Goal: Complete application form

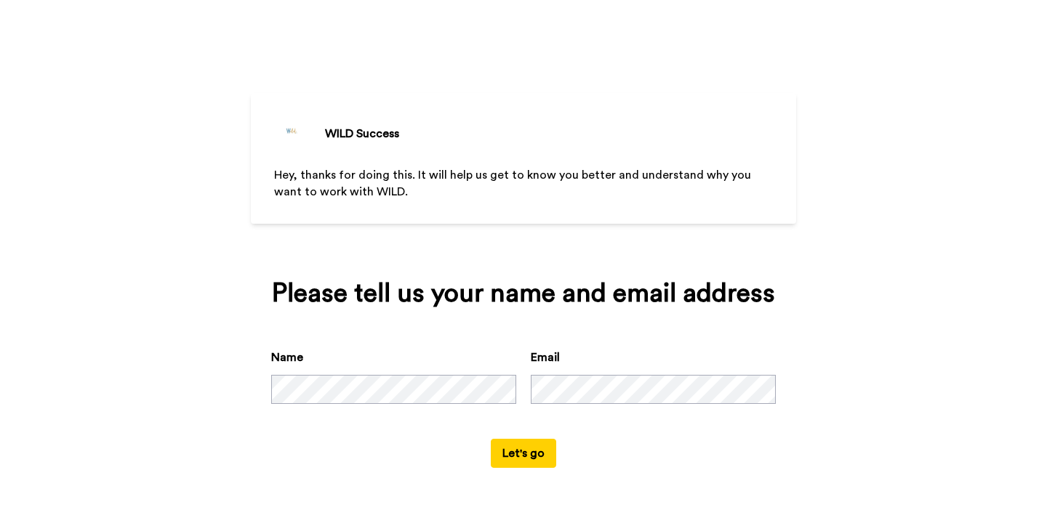
click at [518, 456] on button "Let's go" at bounding box center [523, 453] width 65 height 29
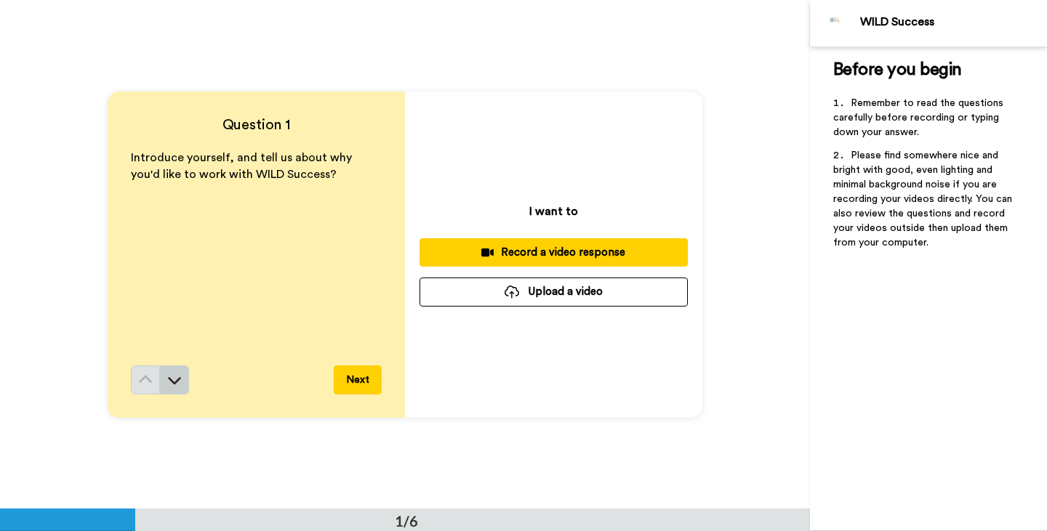
click at [169, 379] on icon at bounding box center [174, 380] width 13 height 7
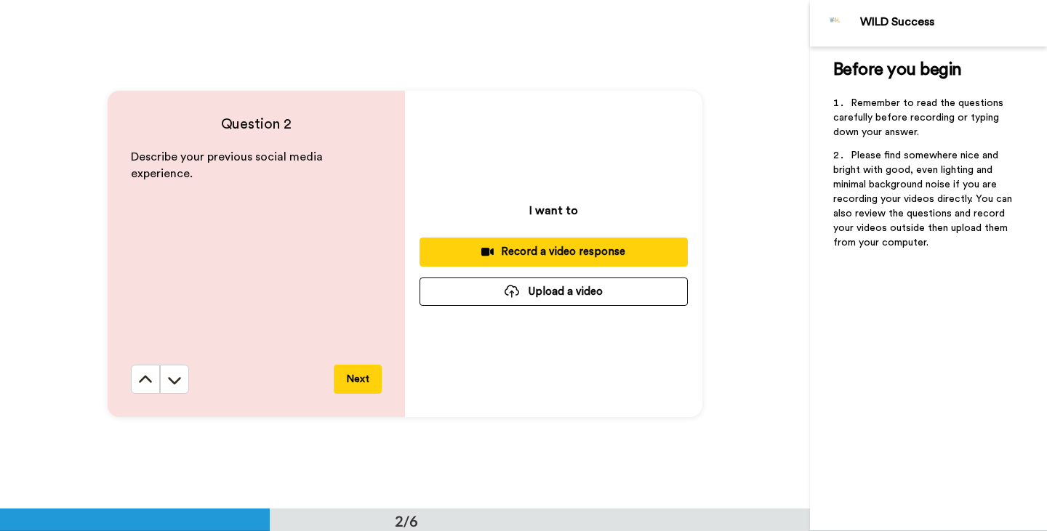
scroll to position [509, 0]
click at [140, 376] on icon at bounding box center [145, 380] width 15 height 15
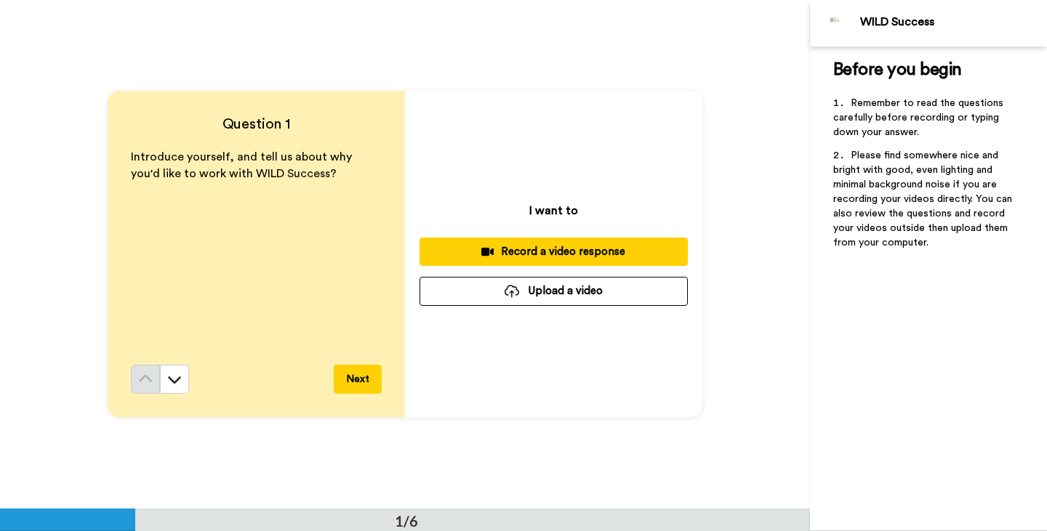
scroll to position [0, 0]
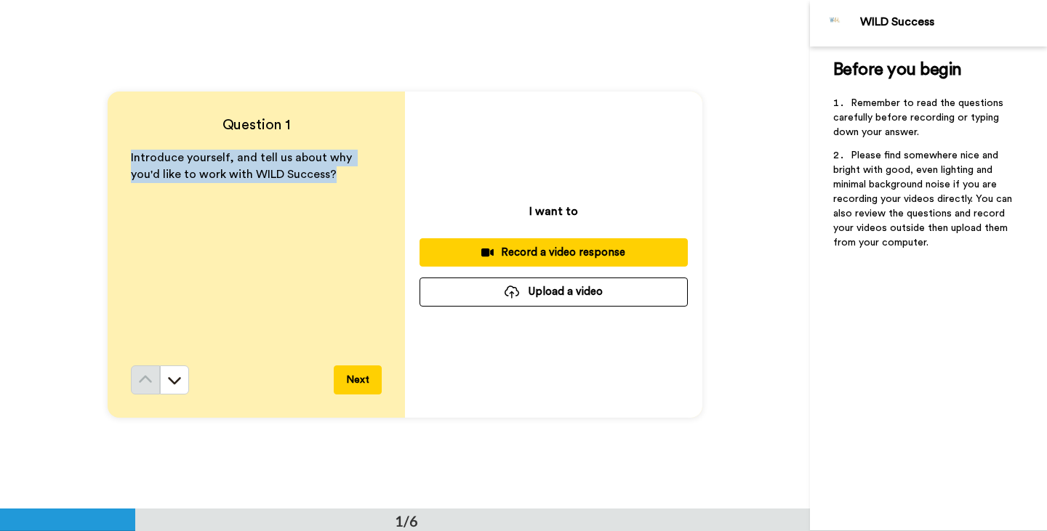
drag, startPoint x: 302, startPoint y: 173, endPoint x: 124, endPoint y: 154, distance: 179.8
click at [124, 154] on div "Question 1 Introduce yourself, and tell us about why you'd like to work with WI…" at bounding box center [256, 255] width 297 height 326
copy span "Introduce yourself, and tell us about why you'd like to work with WILD Success?"
click at [557, 250] on div "Record a video response" at bounding box center [553, 252] width 245 height 15
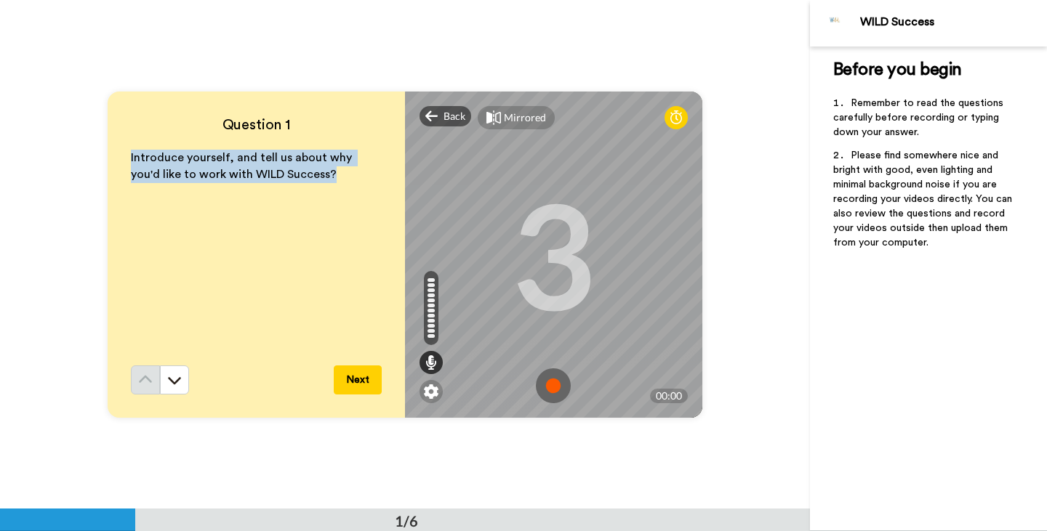
click at [548, 380] on img at bounding box center [553, 385] width 35 height 35
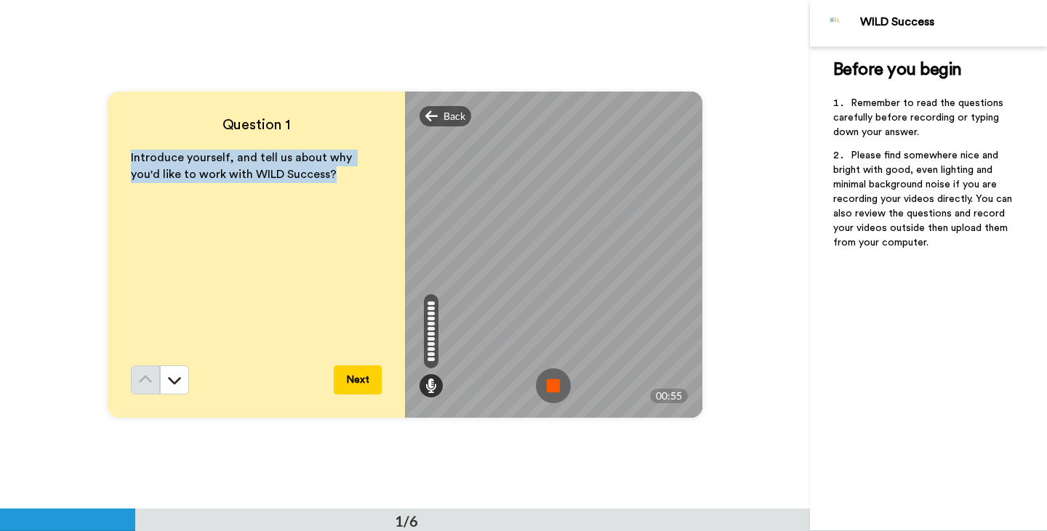
click at [557, 391] on img at bounding box center [553, 385] width 35 height 35
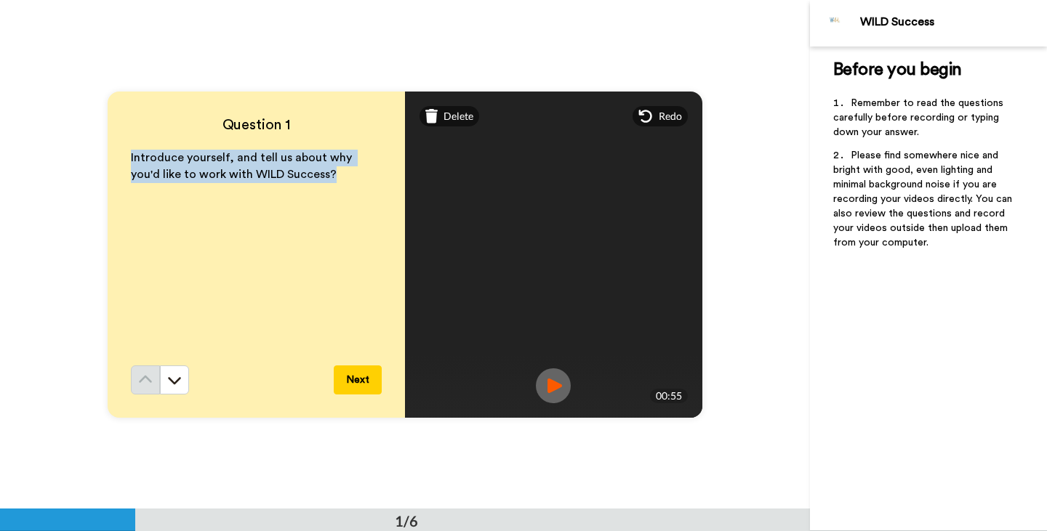
click at [557, 391] on img at bounding box center [553, 385] width 35 height 35
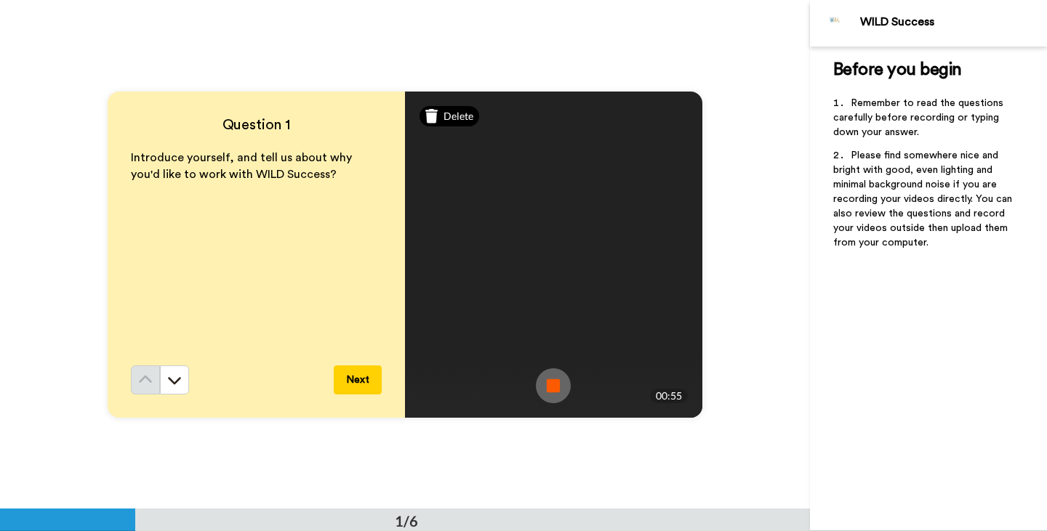
click at [449, 116] on span "Delete" at bounding box center [458, 116] width 30 height 15
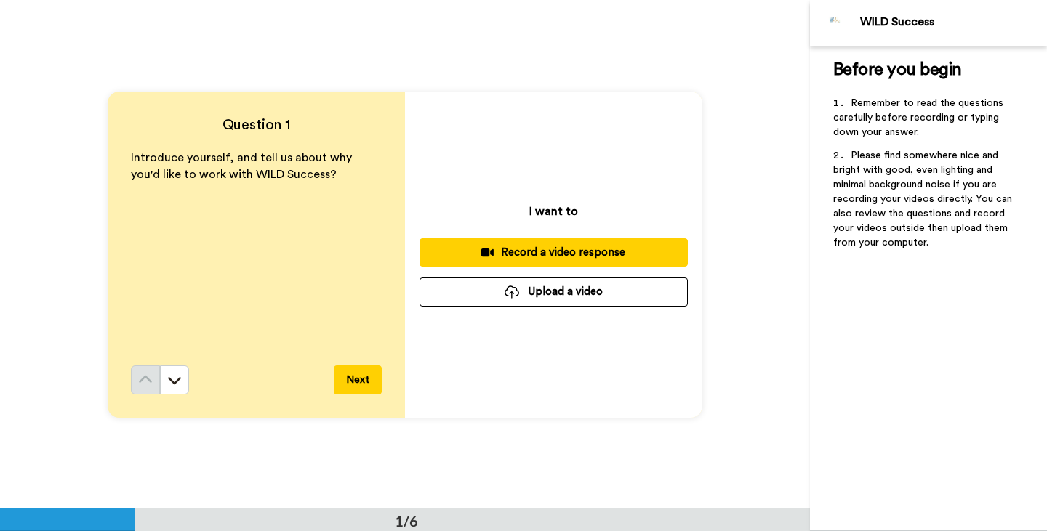
click at [530, 246] on div "Record a video response" at bounding box center [553, 252] width 245 height 15
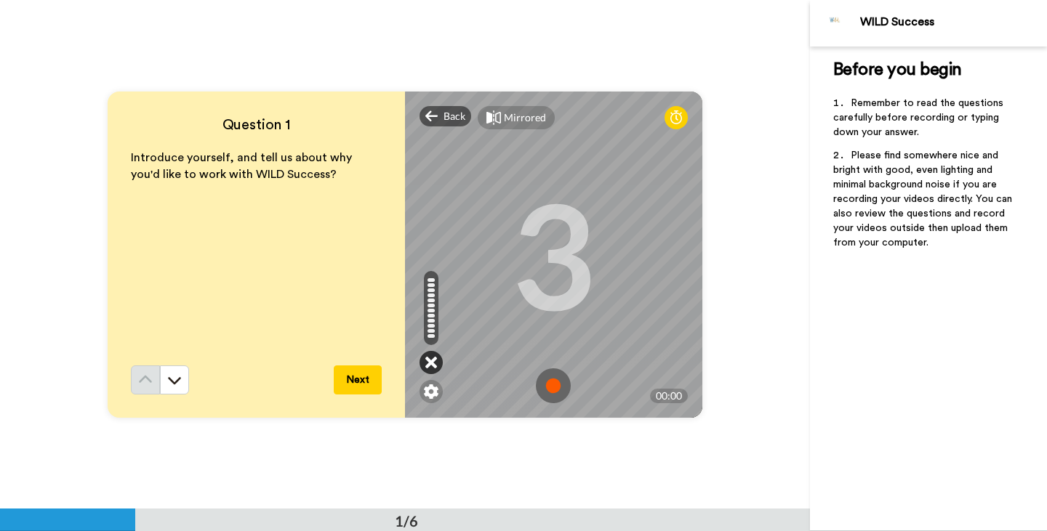
click at [429, 360] on icon at bounding box center [431, 362] width 12 height 15
click at [430, 363] on icon at bounding box center [431, 362] width 12 height 15
click at [435, 394] on img at bounding box center [431, 391] width 15 height 15
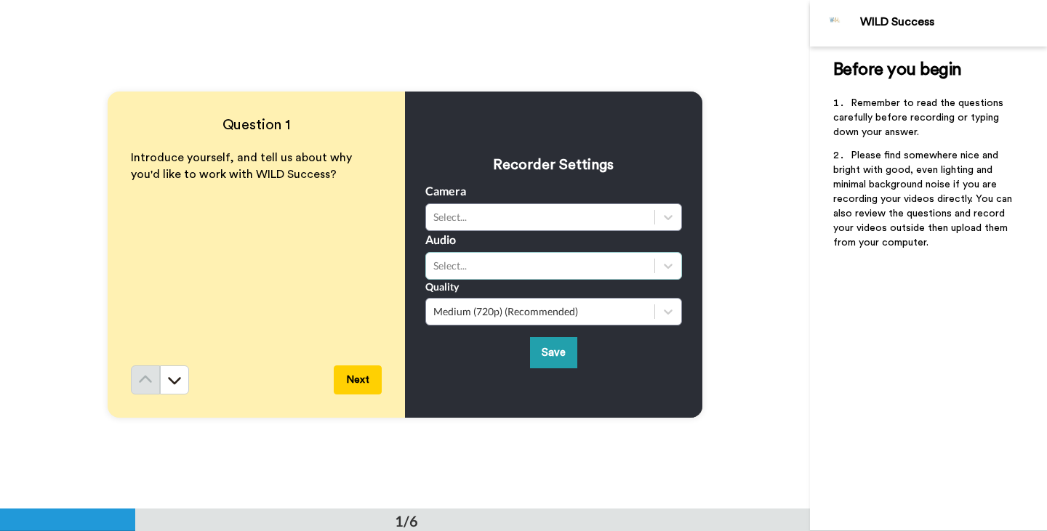
click at [480, 265] on div "Select..." at bounding box center [540, 266] width 214 height 15
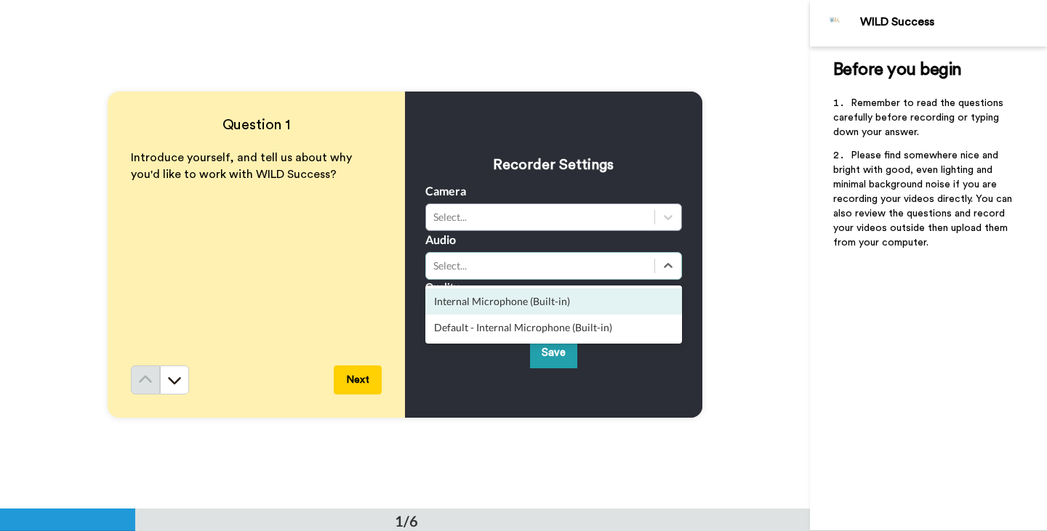
click at [481, 299] on div "Internal Microphone (Built-in)" at bounding box center [553, 302] width 257 height 26
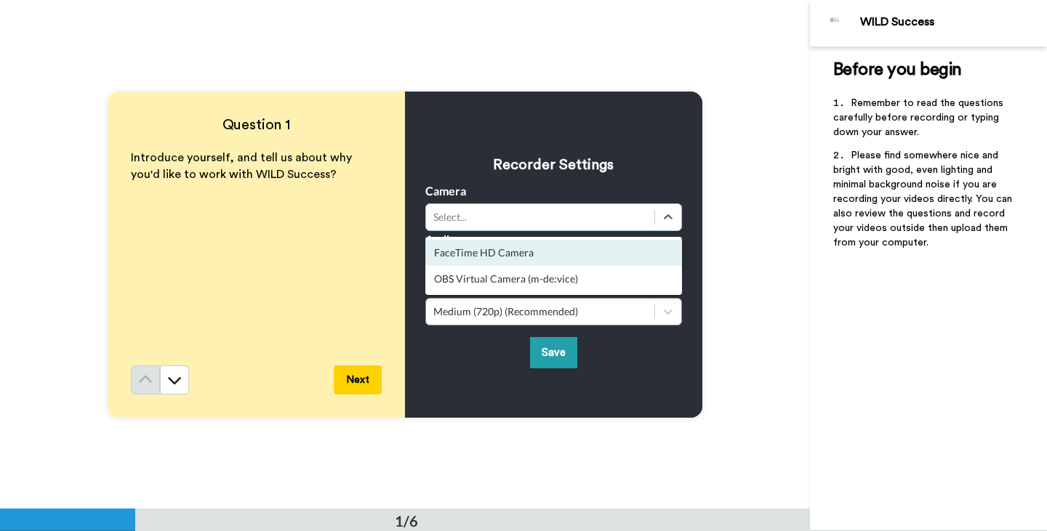
click at [450, 249] on div "FaceTime HD Camera" at bounding box center [553, 253] width 257 height 26
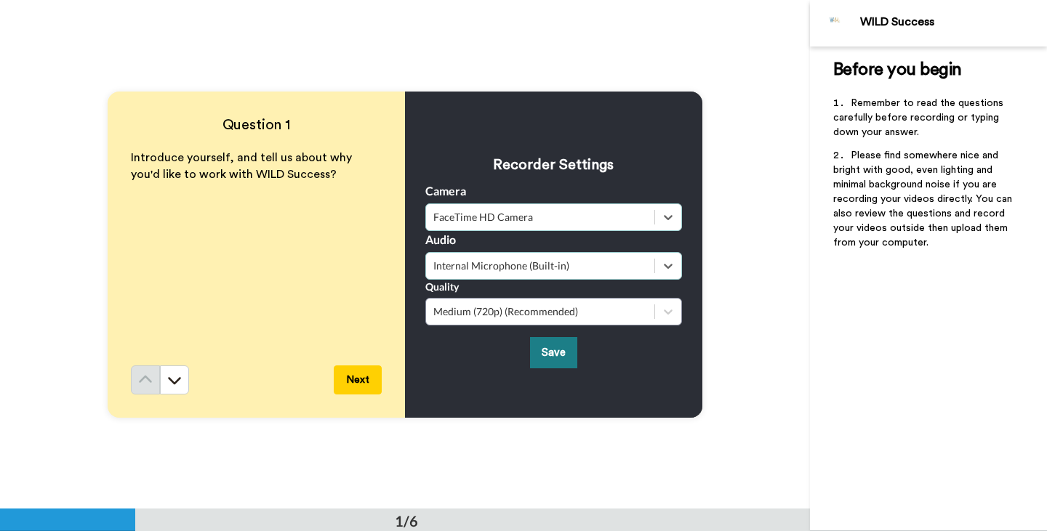
click at [547, 360] on button "Save" at bounding box center [553, 352] width 47 height 31
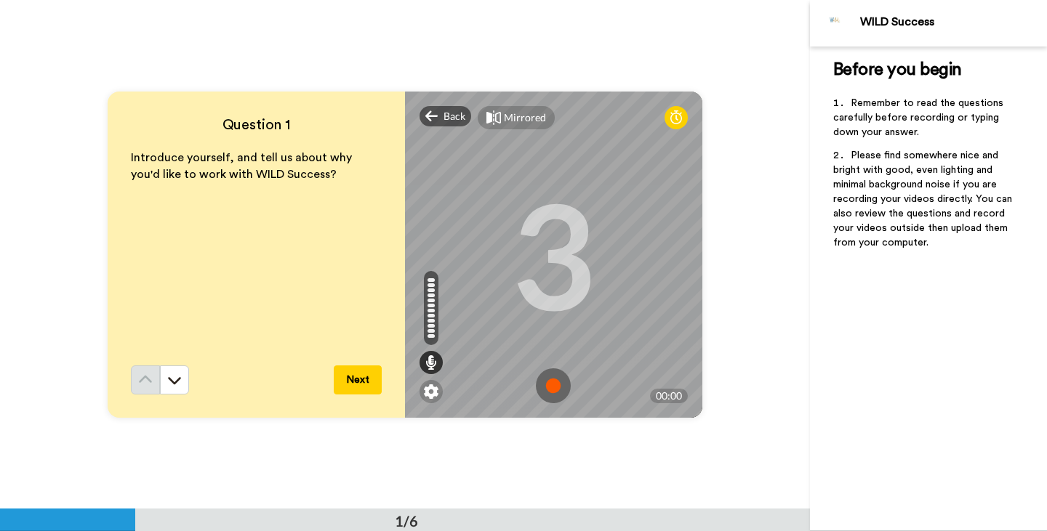
click at [549, 374] on img at bounding box center [553, 385] width 35 height 35
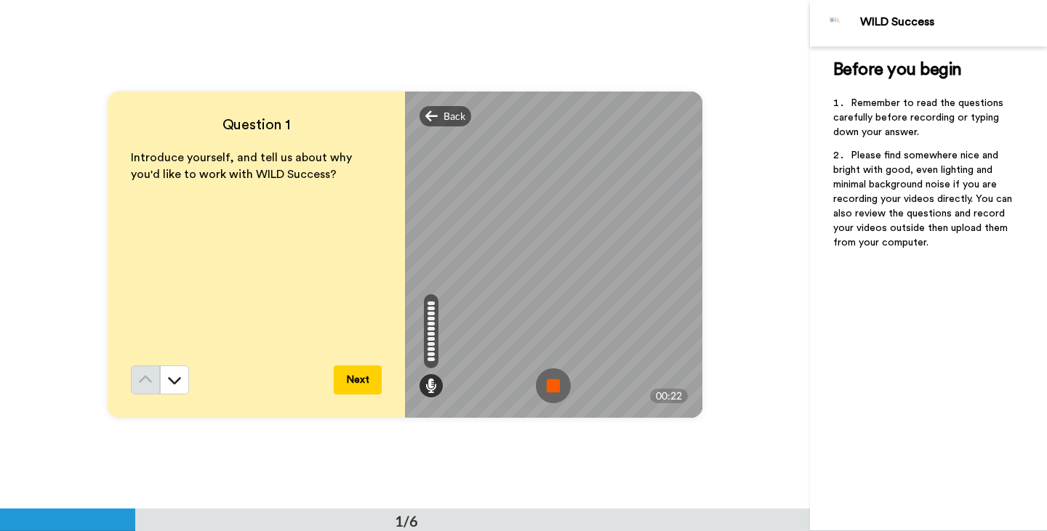
click at [552, 387] on img at bounding box center [553, 385] width 35 height 35
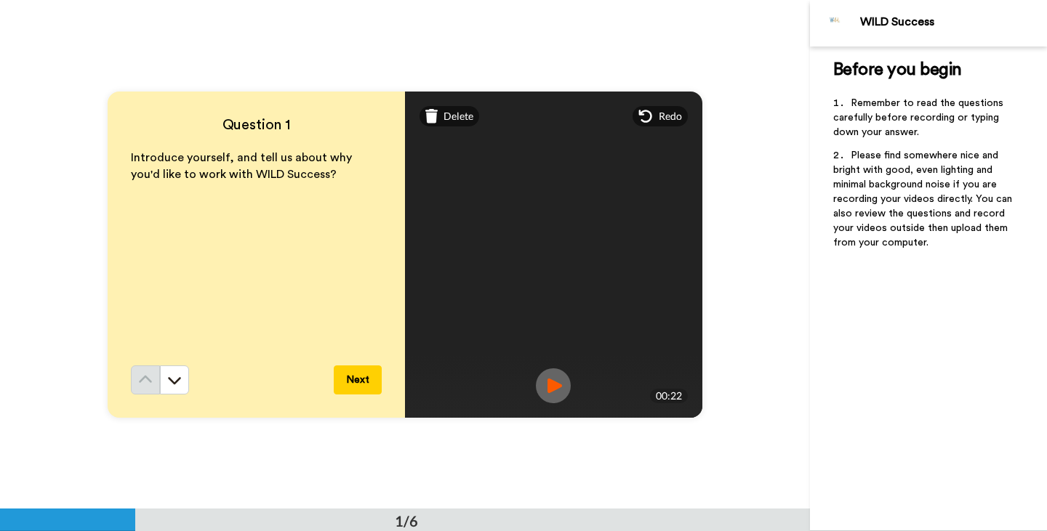
click at [553, 382] on img at bounding box center [553, 385] width 35 height 35
click at [555, 392] on img at bounding box center [553, 385] width 35 height 35
click at [467, 113] on span "Delete" at bounding box center [458, 116] width 30 height 15
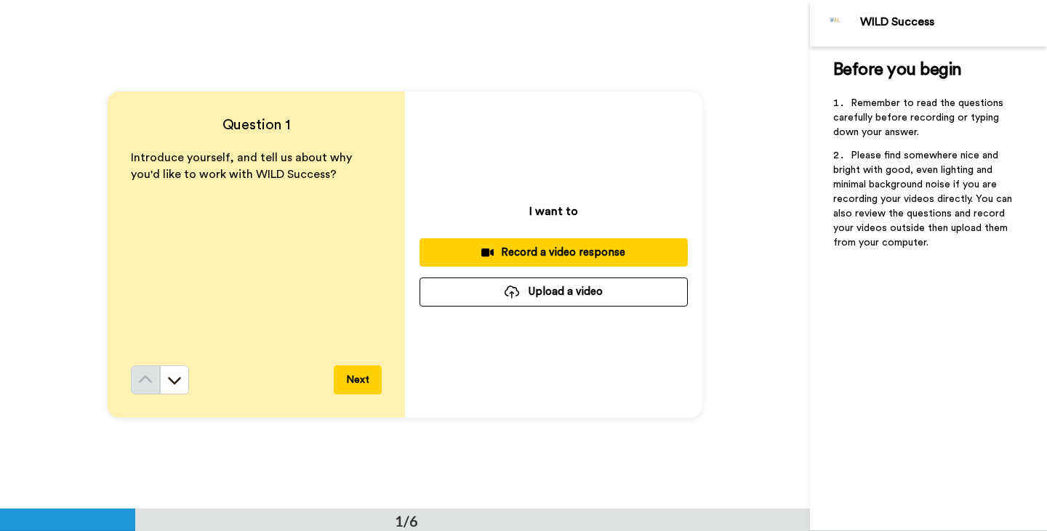
click at [573, 248] on div "Record a video response" at bounding box center [553, 252] width 245 height 15
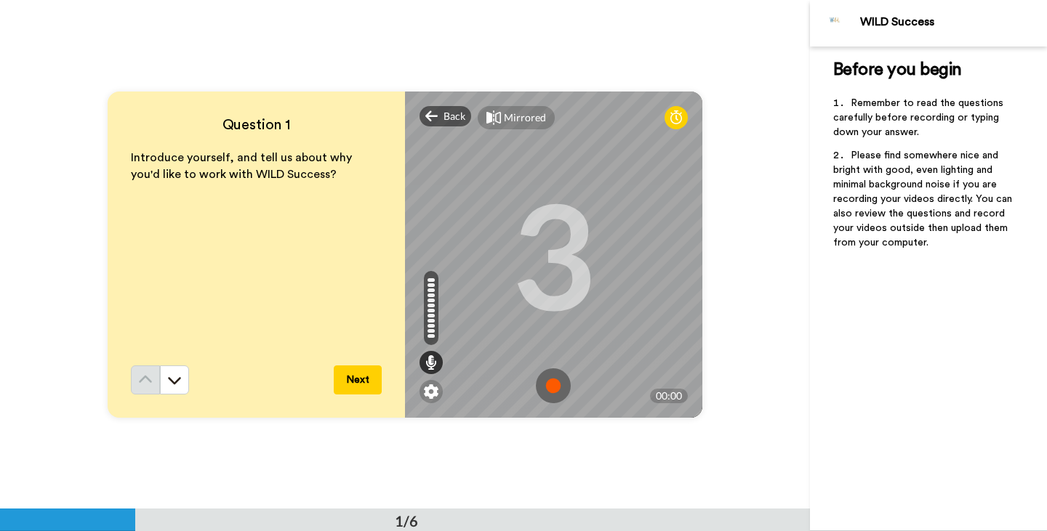
click at [554, 380] on img at bounding box center [553, 385] width 35 height 35
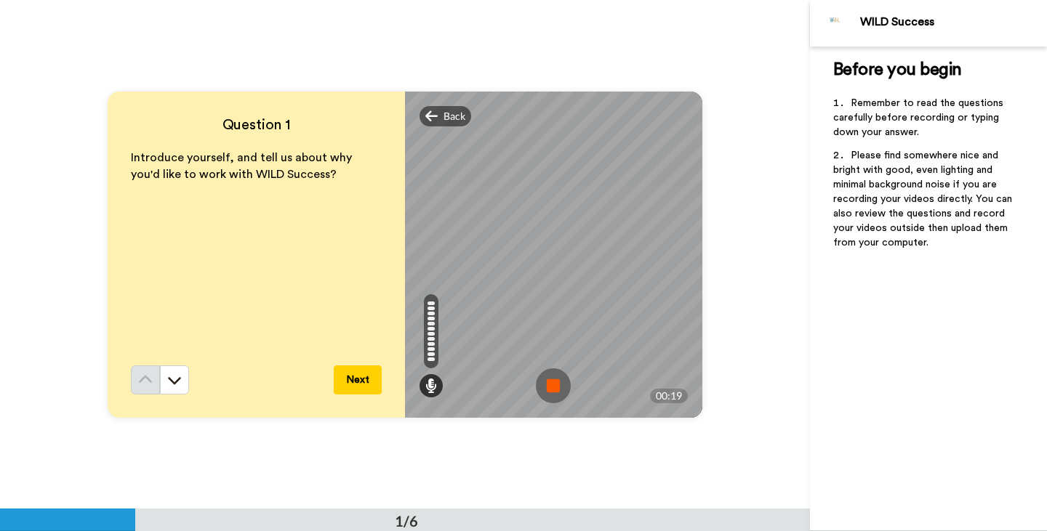
click at [554, 380] on img at bounding box center [553, 385] width 35 height 35
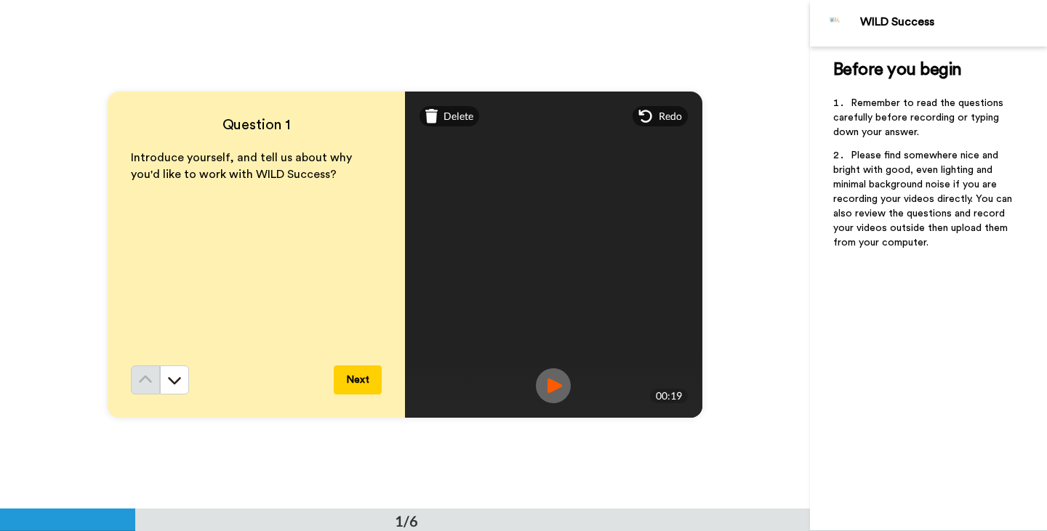
click at [555, 385] on img at bounding box center [553, 385] width 35 height 35
click at [552, 390] on img at bounding box center [553, 385] width 35 height 35
click at [443, 112] on span "Delete" at bounding box center [458, 116] width 30 height 15
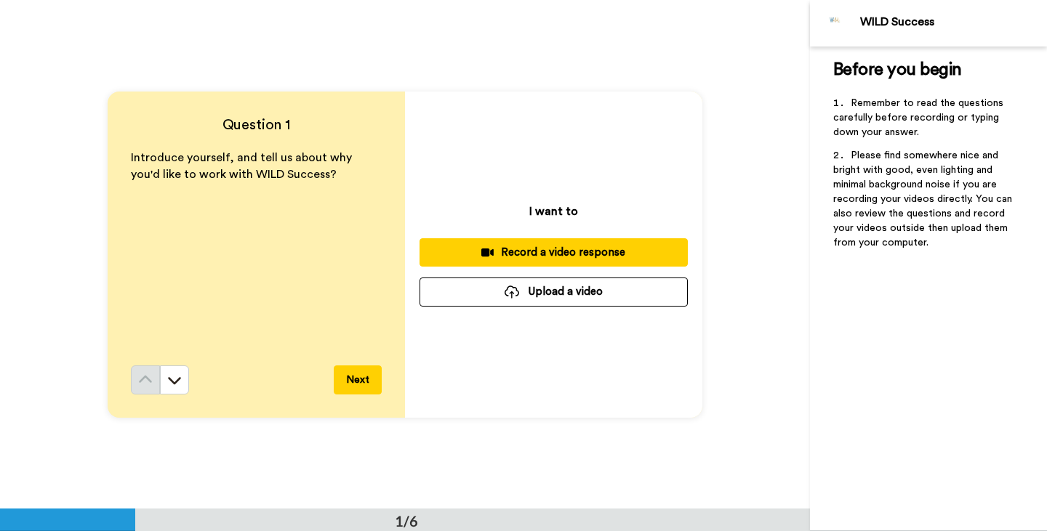
click at [519, 258] on div "Record a video response" at bounding box center [553, 252] width 245 height 15
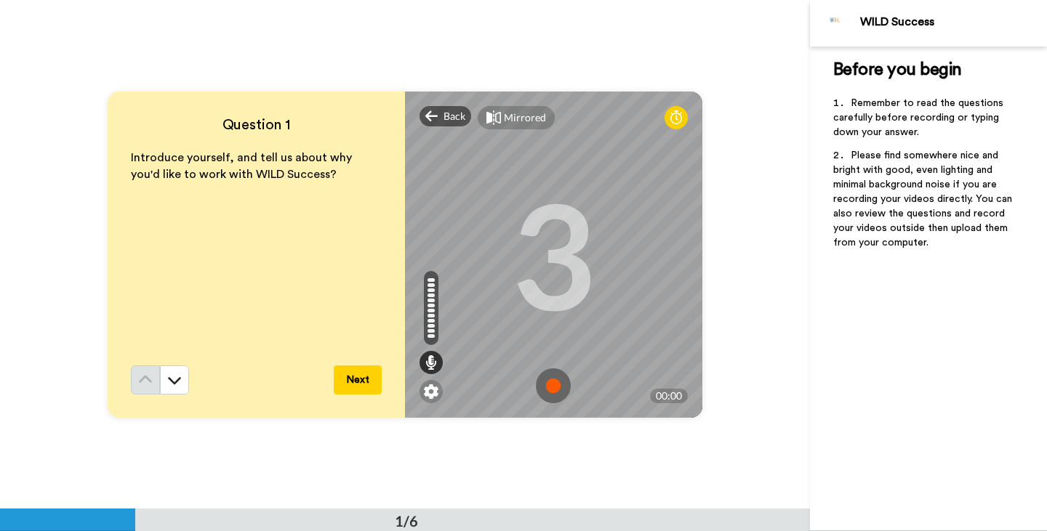
click at [553, 377] on img at bounding box center [553, 385] width 35 height 35
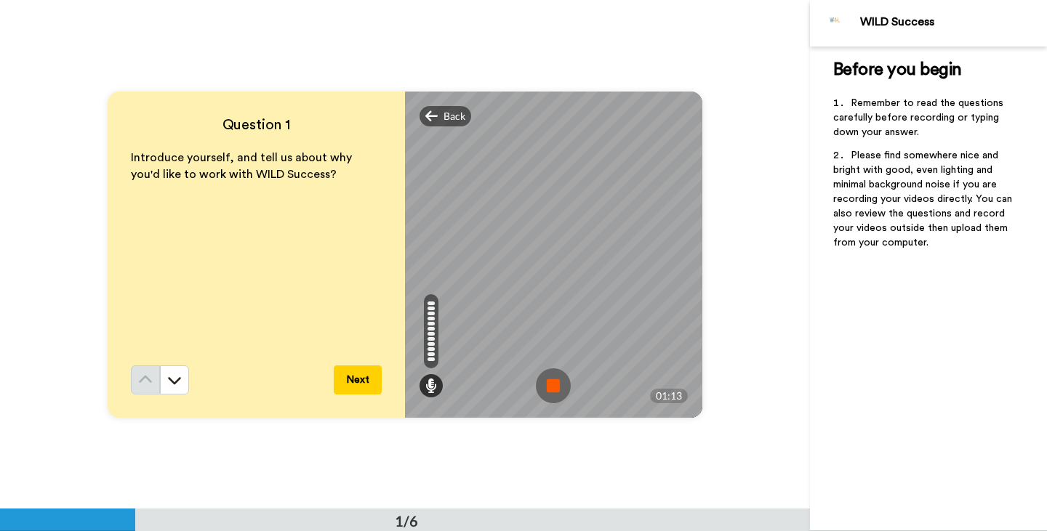
click at [548, 385] on img at bounding box center [553, 385] width 35 height 35
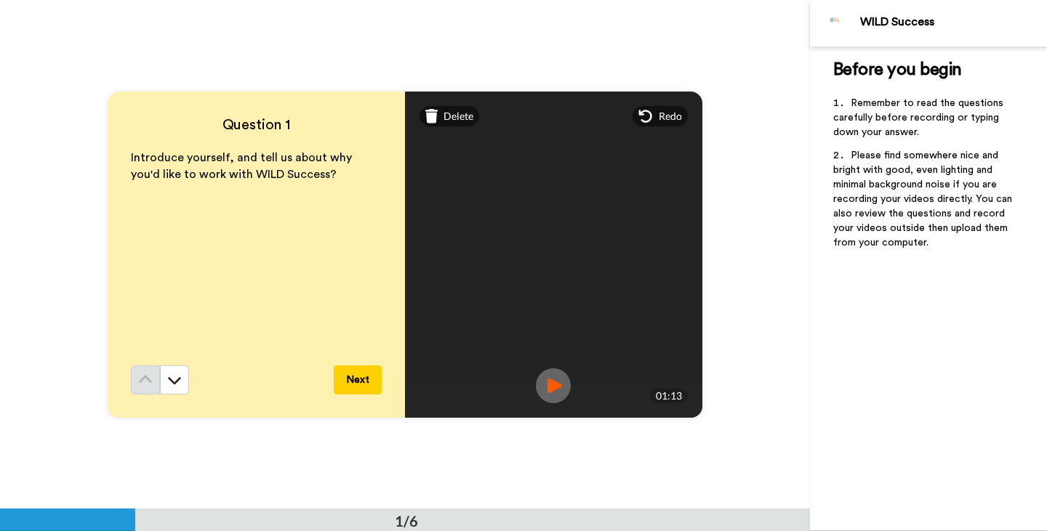
click at [551, 386] on img at bounding box center [553, 385] width 35 height 35
click at [555, 390] on img at bounding box center [553, 385] width 35 height 35
click at [435, 116] on icon at bounding box center [431, 116] width 13 height 15
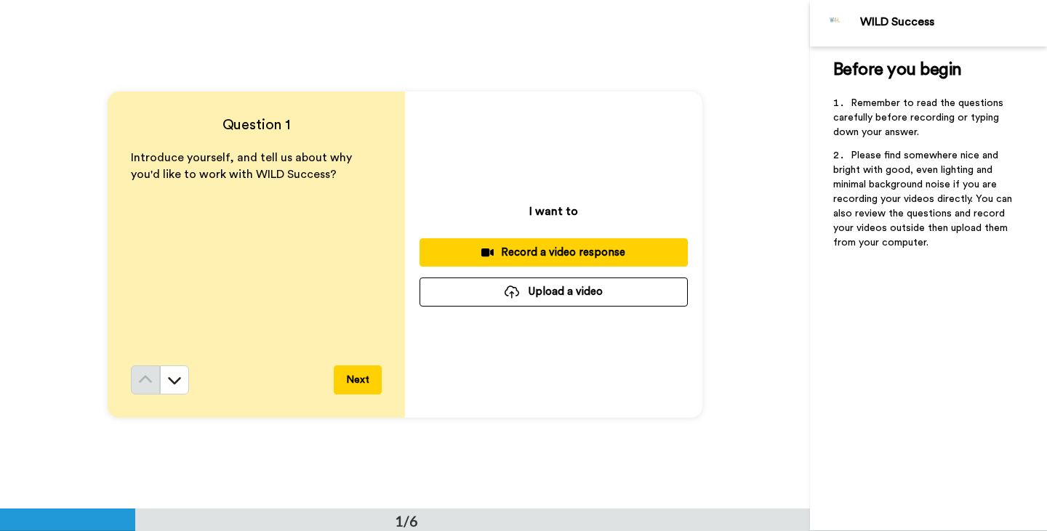
click at [536, 249] on div "Record a video response" at bounding box center [553, 252] width 245 height 15
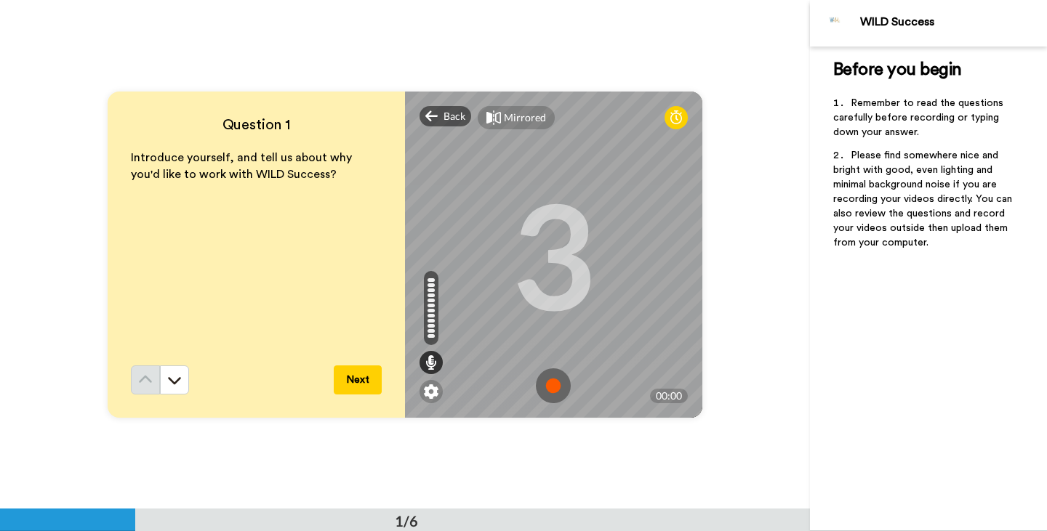
click at [549, 387] on img at bounding box center [553, 385] width 35 height 35
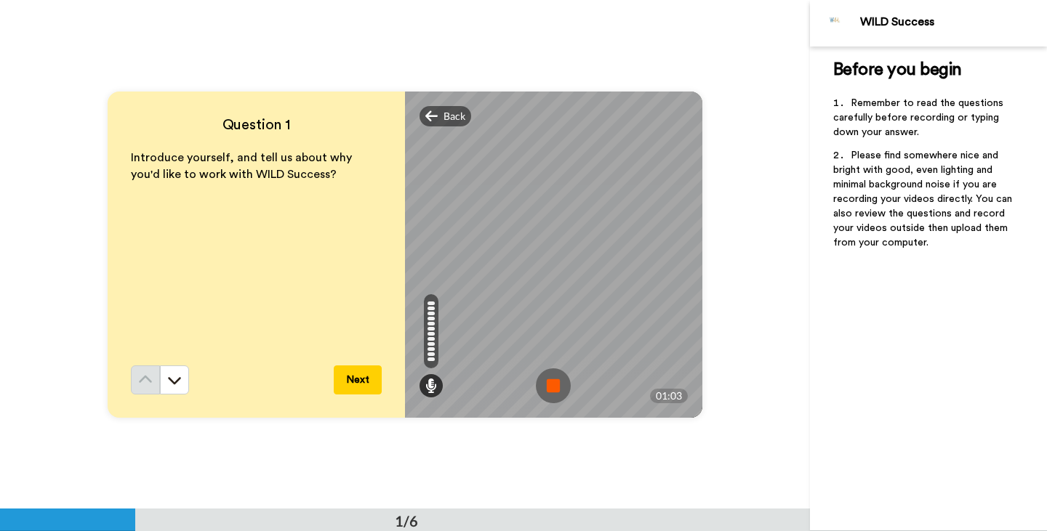
click at [549, 387] on img at bounding box center [553, 385] width 35 height 35
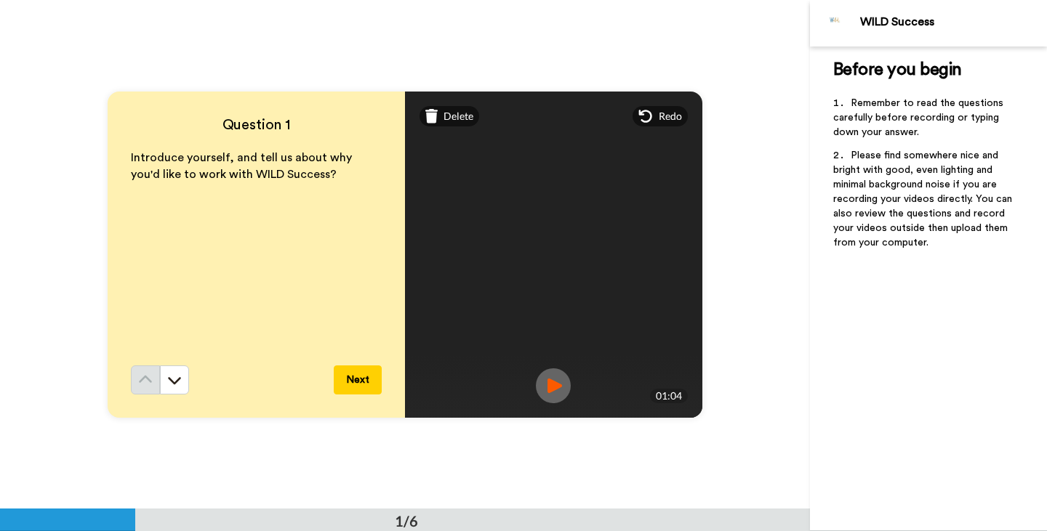
click at [550, 384] on img at bounding box center [553, 385] width 35 height 35
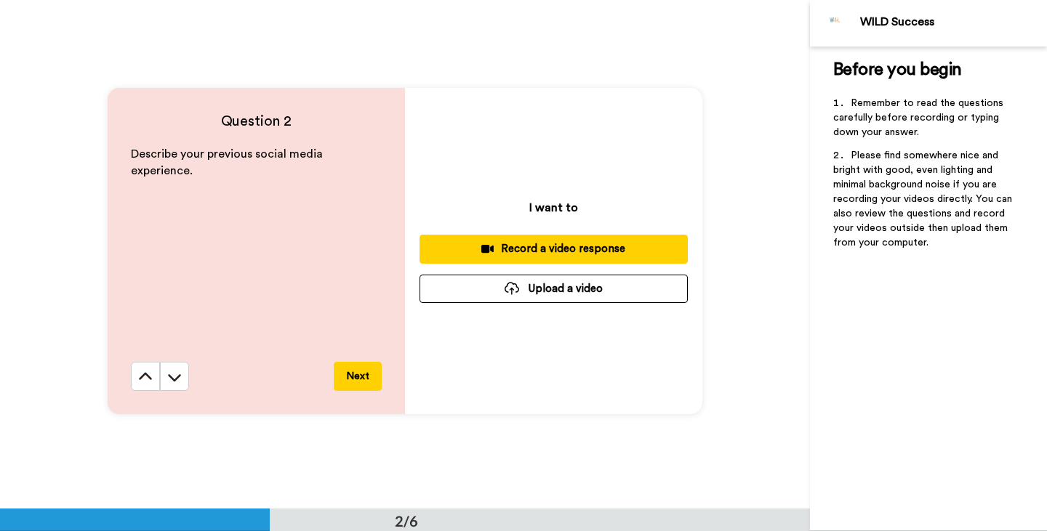
scroll to position [511, 0]
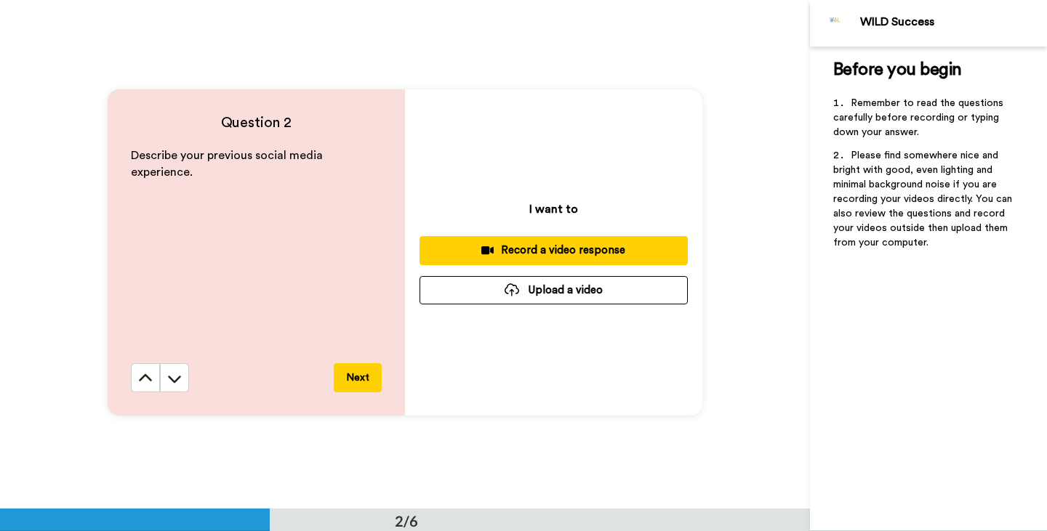
click at [524, 252] on div "Record a video response" at bounding box center [553, 250] width 245 height 15
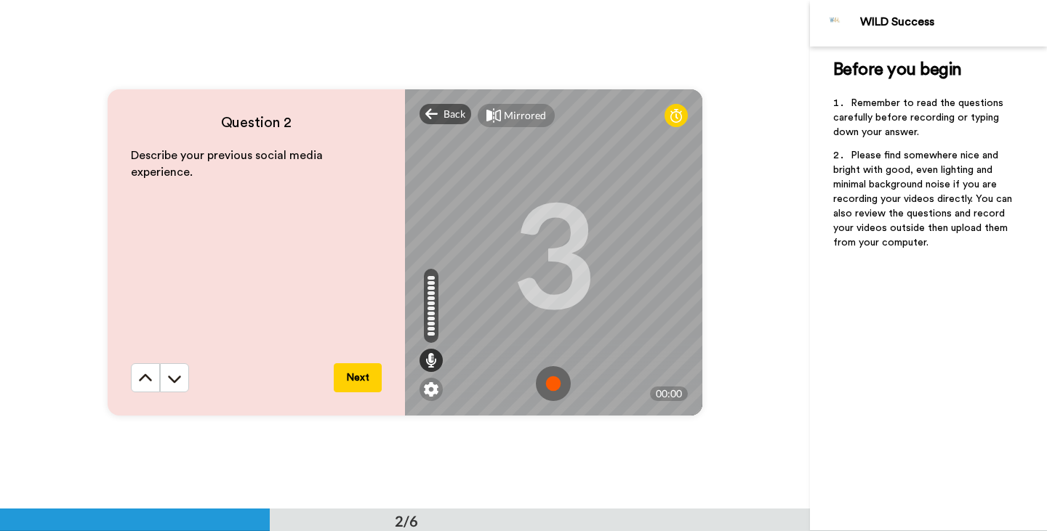
click at [556, 392] on img at bounding box center [553, 383] width 35 height 35
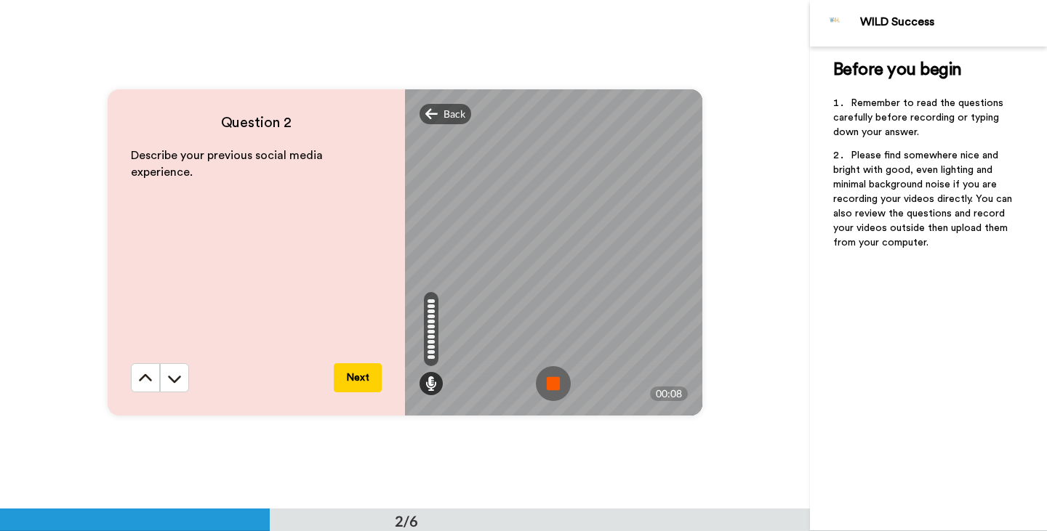
click at [562, 384] on img at bounding box center [553, 383] width 35 height 35
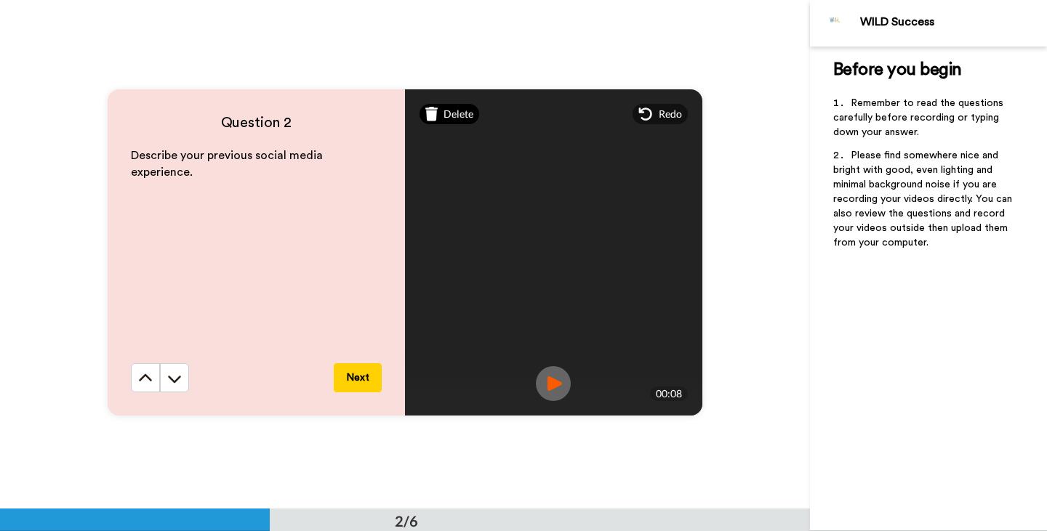
click at [444, 117] on span "Delete" at bounding box center [458, 114] width 30 height 15
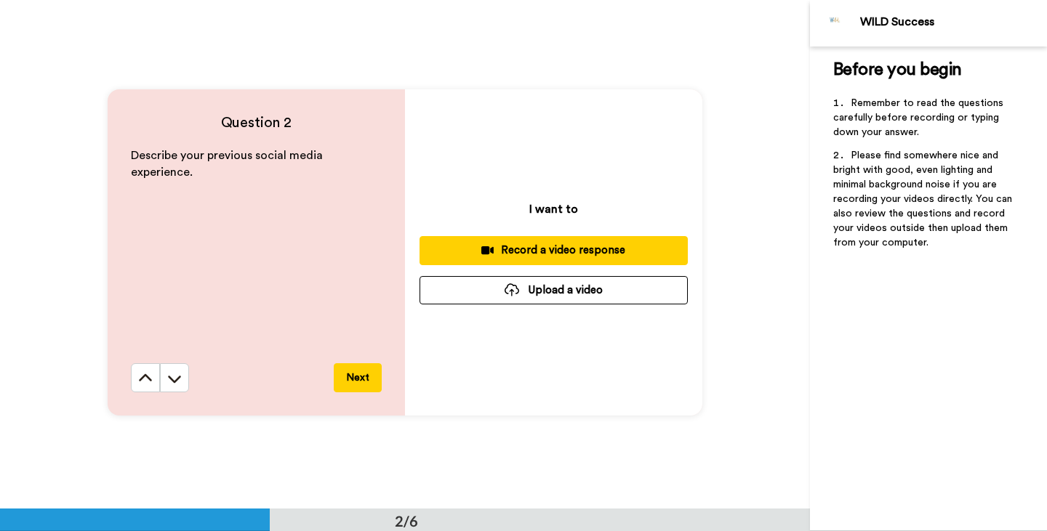
click at [527, 254] on div "Record a video response" at bounding box center [553, 250] width 245 height 15
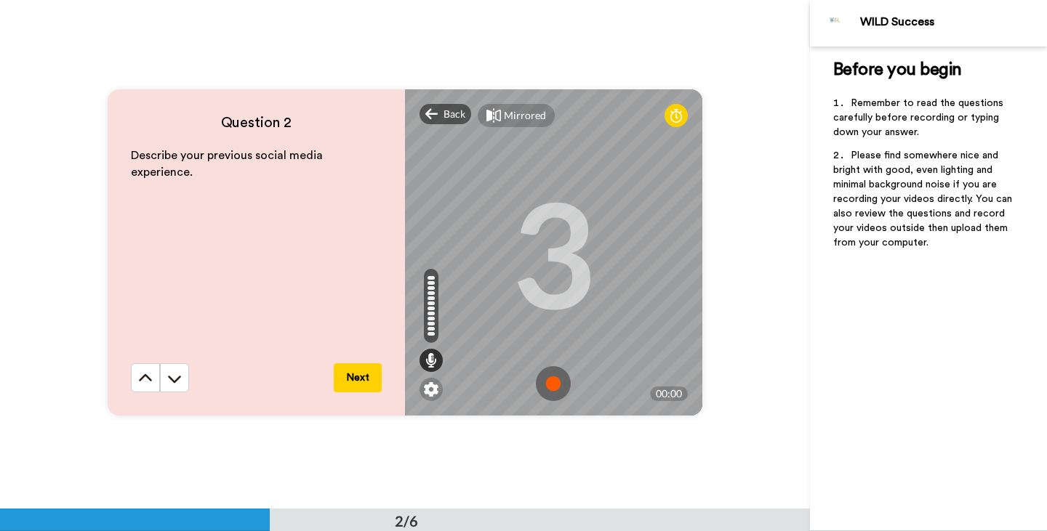
click at [555, 384] on img at bounding box center [553, 383] width 35 height 35
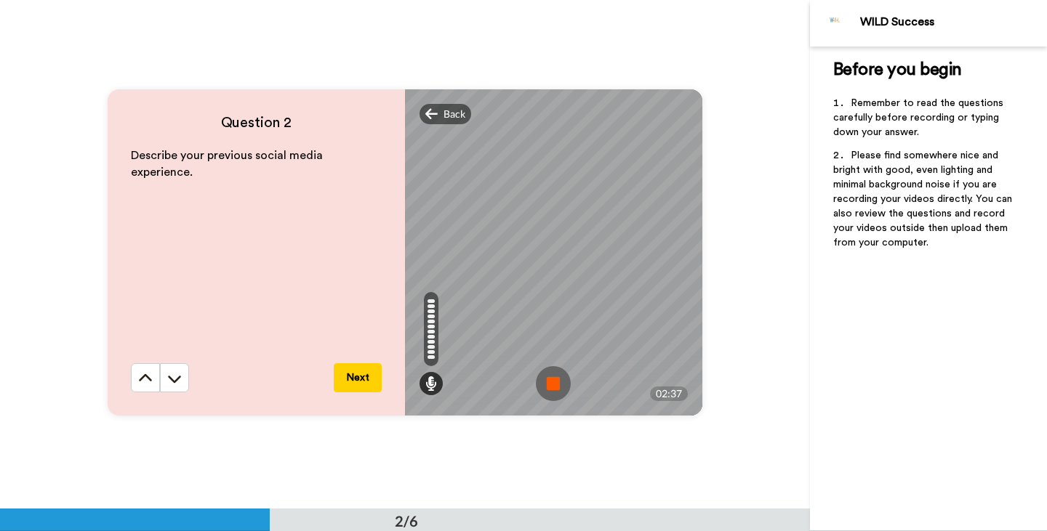
click at [557, 381] on img at bounding box center [553, 383] width 35 height 35
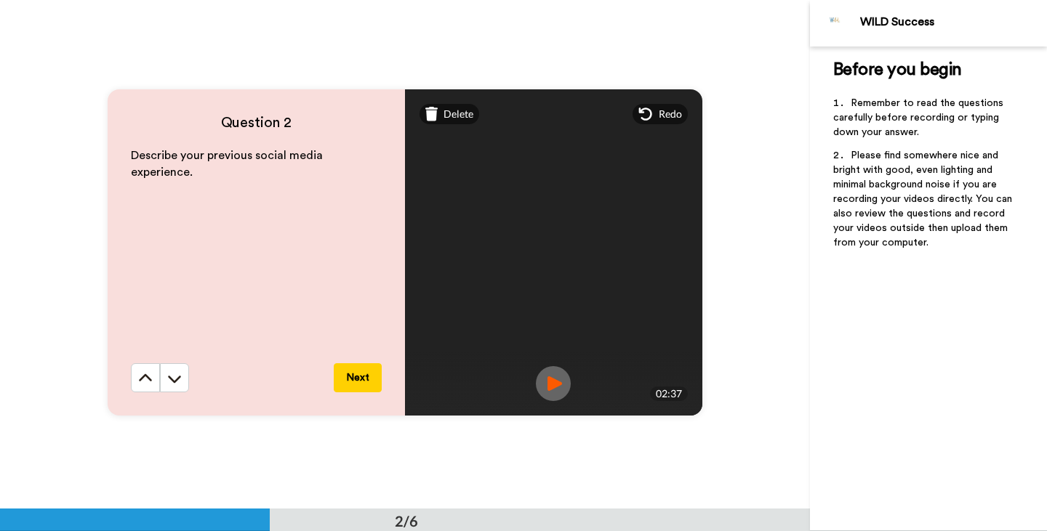
click at [553, 383] on img at bounding box center [553, 383] width 35 height 35
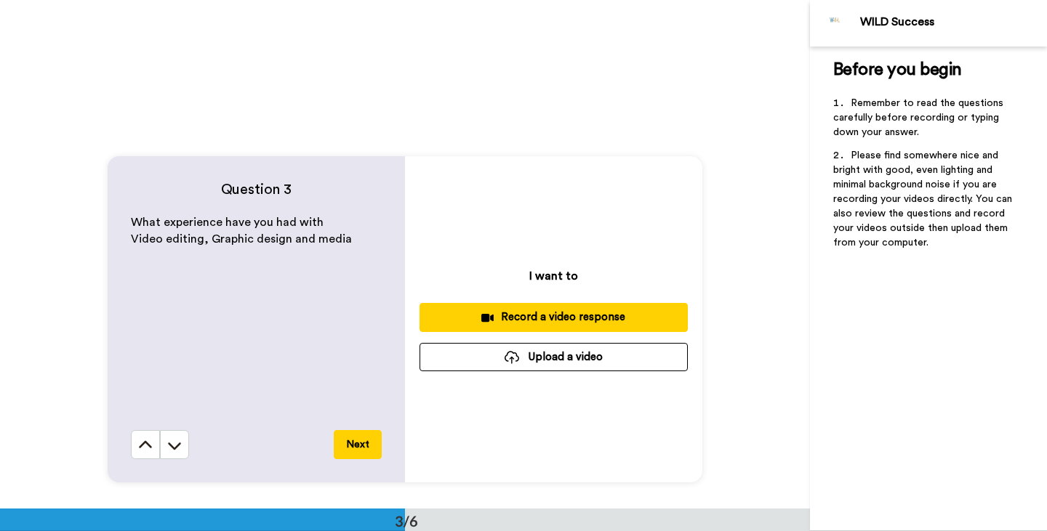
scroll to position [969, 0]
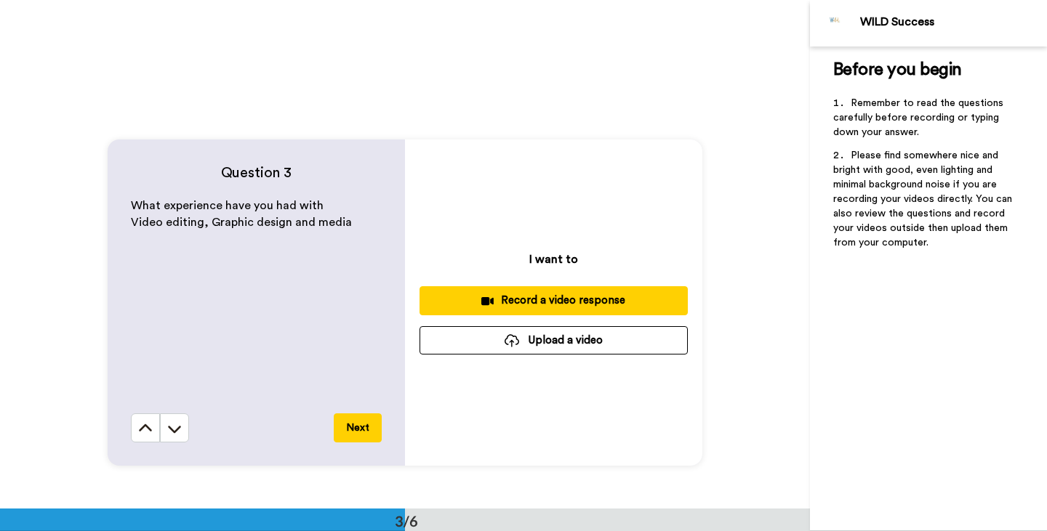
click at [565, 305] on div "Record a video response" at bounding box center [553, 300] width 245 height 15
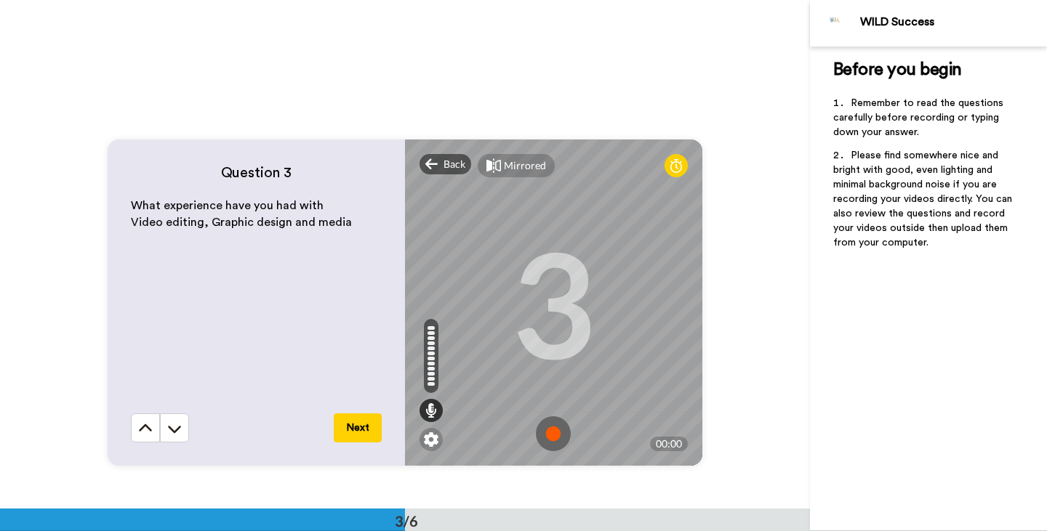
click at [552, 448] on img at bounding box center [553, 433] width 35 height 35
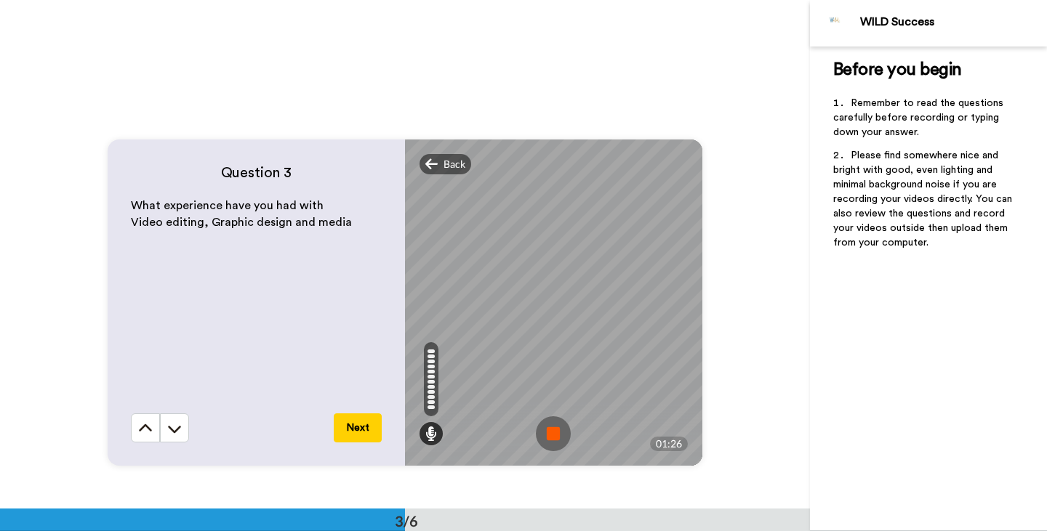
click at [560, 438] on img at bounding box center [553, 433] width 35 height 35
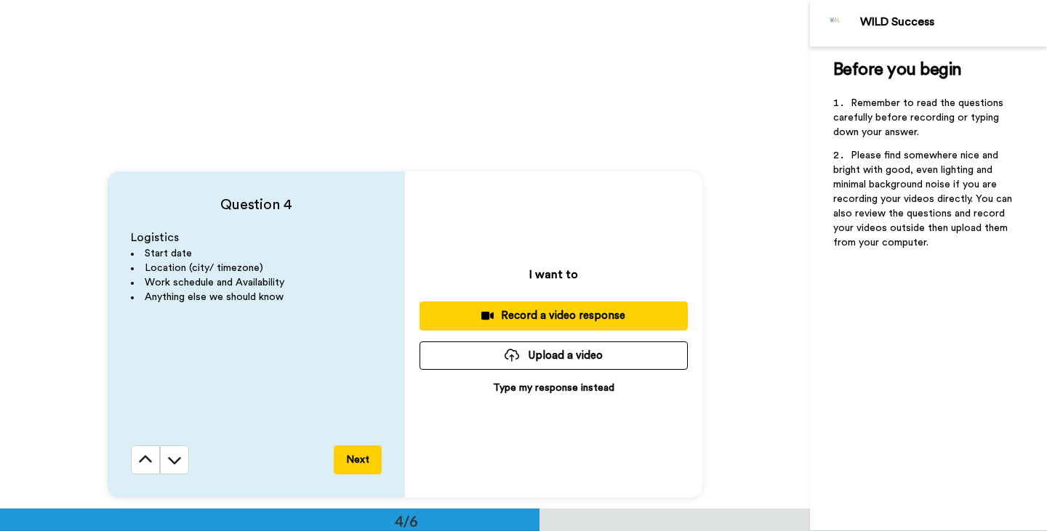
scroll to position [1477, 0]
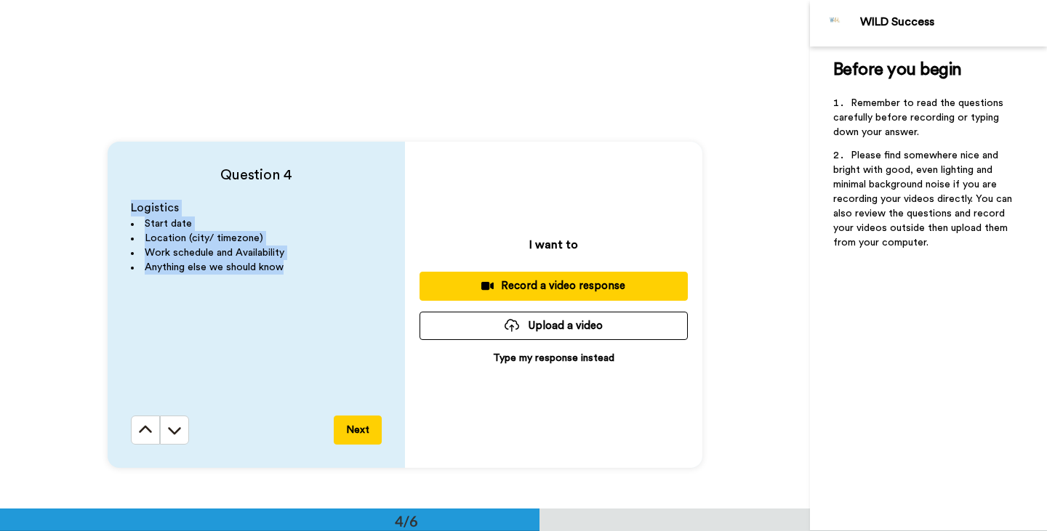
drag, startPoint x: 298, startPoint y: 273, endPoint x: 130, endPoint y: 211, distance: 178.9
click at [130, 211] on div "Question 4 Logistics Start date Location (city/ timezone) Work schedule and Ava…" at bounding box center [256, 305] width 297 height 326
copy div "Logistics Start date Location (city/ timezone) Work schedule and Availability A…"
click at [573, 283] on div "Record a video response" at bounding box center [553, 285] width 245 height 15
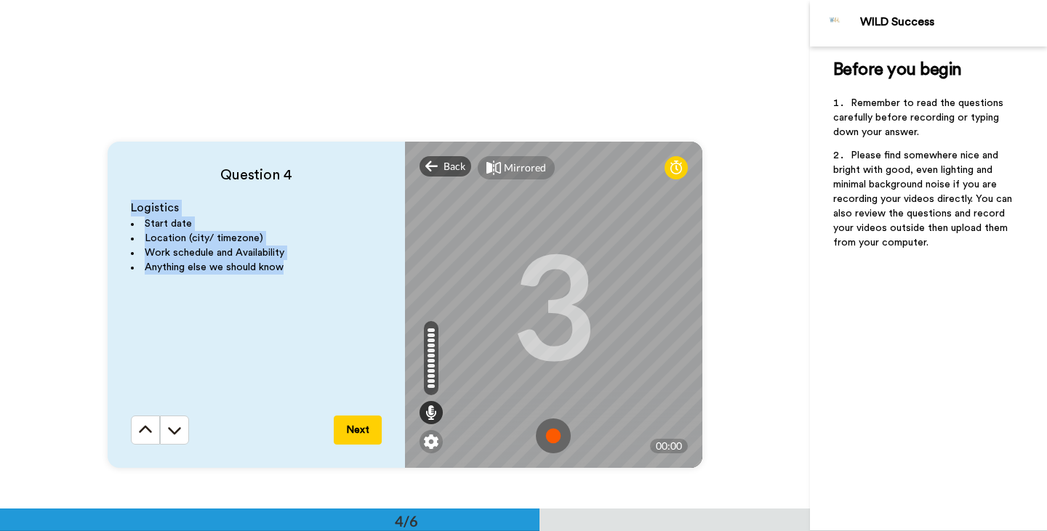
click at [545, 438] on img at bounding box center [553, 436] width 35 height 35
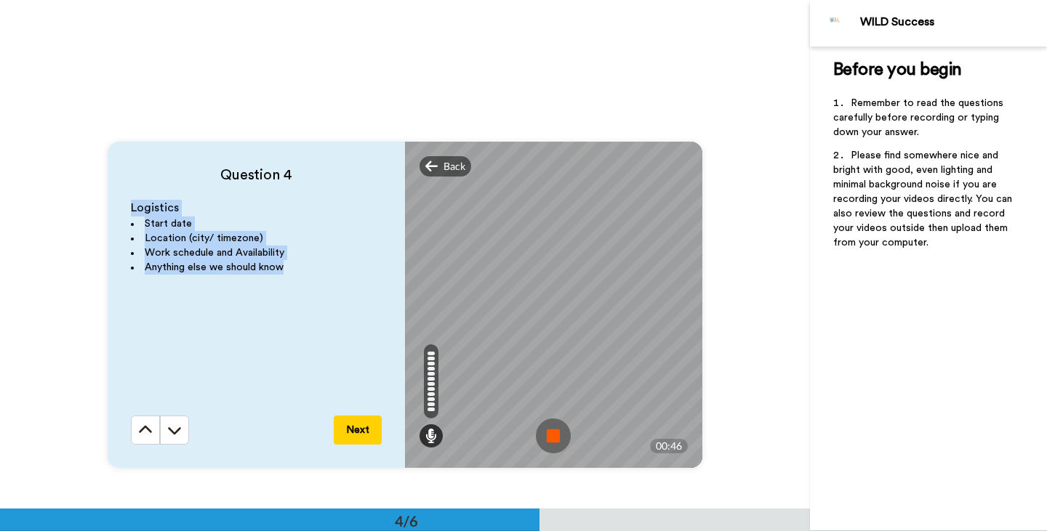
click at [545, 438] on img at bounding box center [553, 436] width 35 height 35
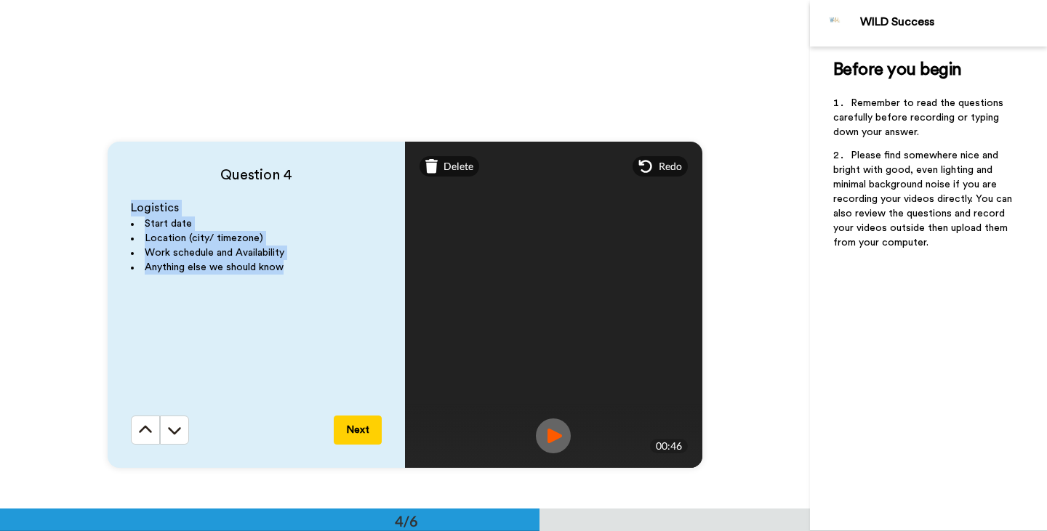
click at [545, 438] on img at bounding box center [553, 436] width 35 height 35
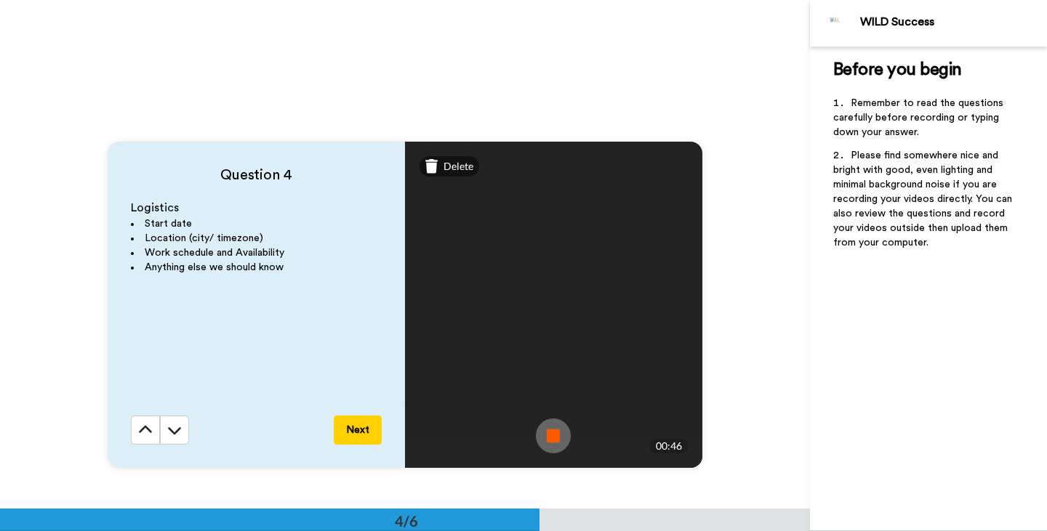
click at [763, 363] on div "Question 4 Logistics Start date Location (city/ timezone) Work schedule and Ava…" at bounding box center [405, 304] width 810 height 509
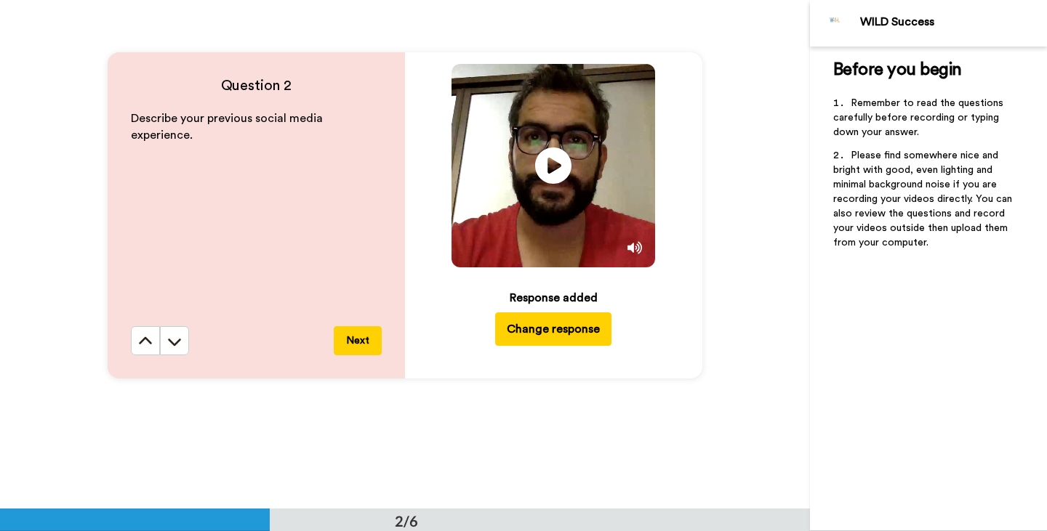
scroll to position [547, 0]
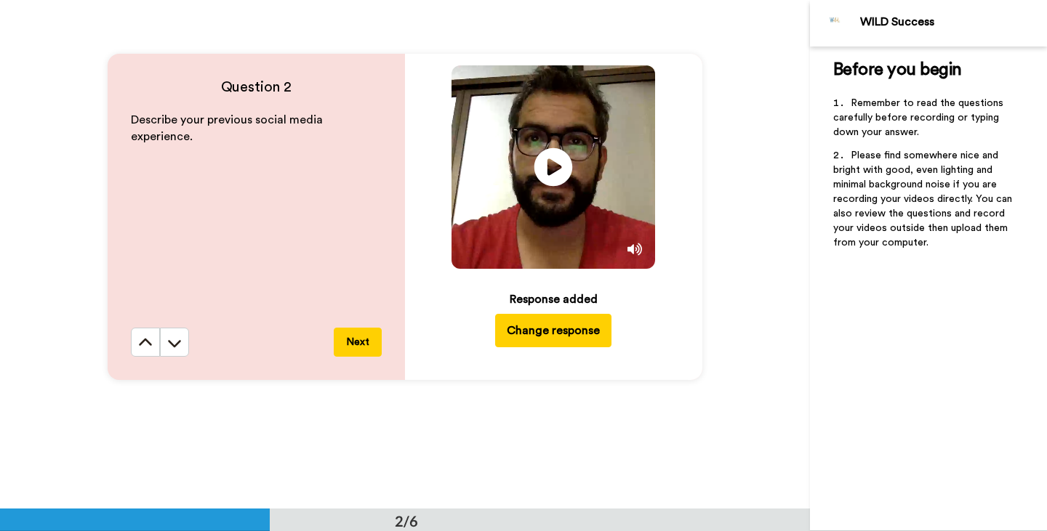
click at [552, 162] on icon "Play/Pause" at bounding box center [553, 167] width 39 height 69
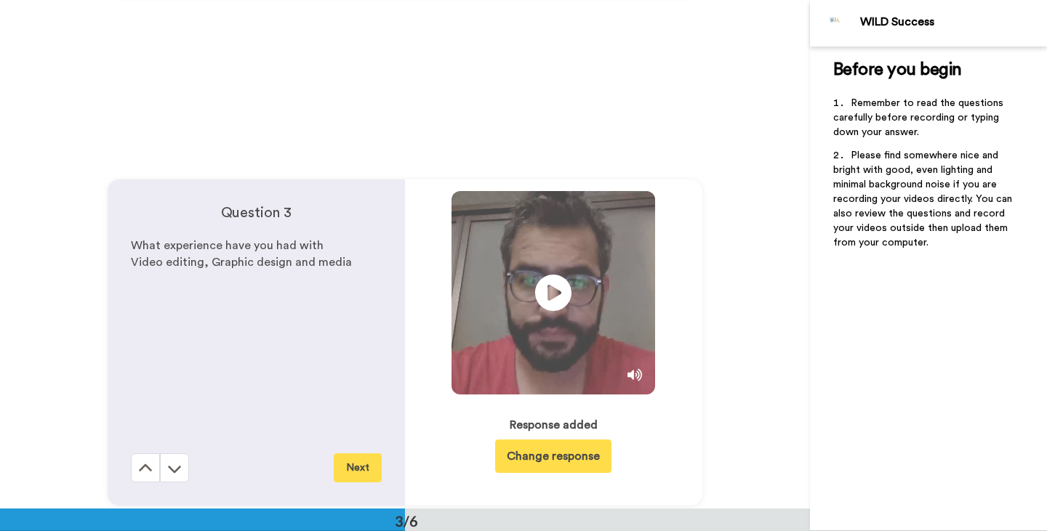
scroll to position [979, 0]
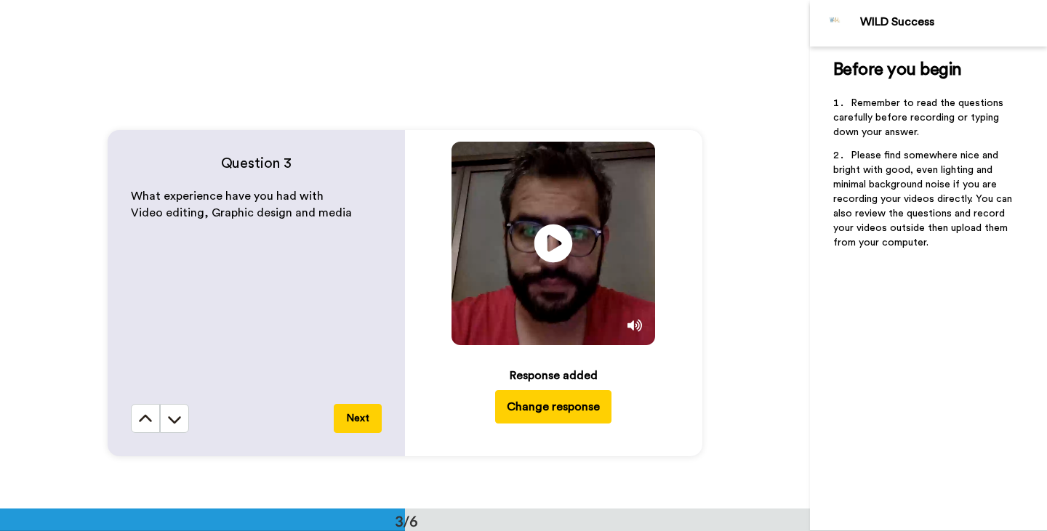
click at [544, 211] on icon "Play/Pause" at bounding box center [553, 243] width 39 height 69
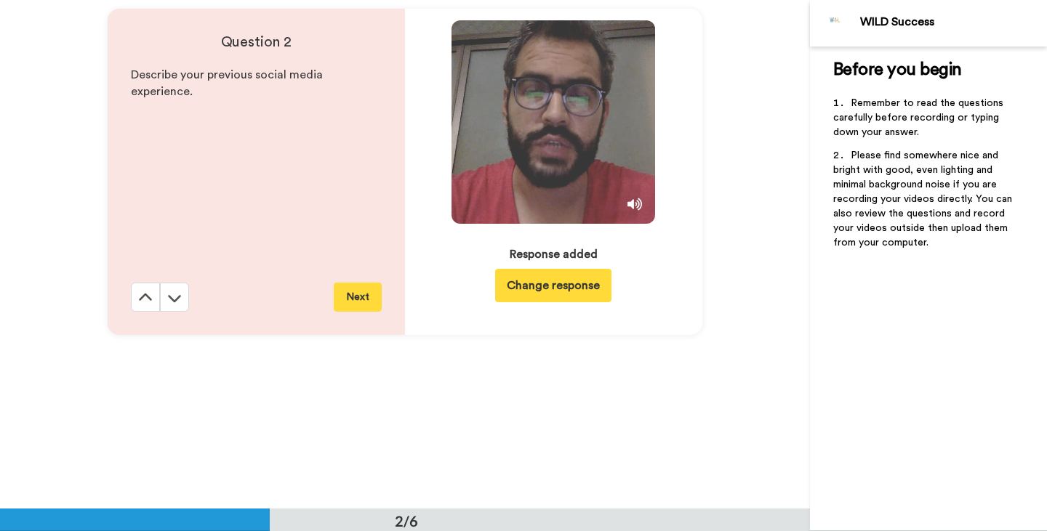
scroll to position [538, 0]
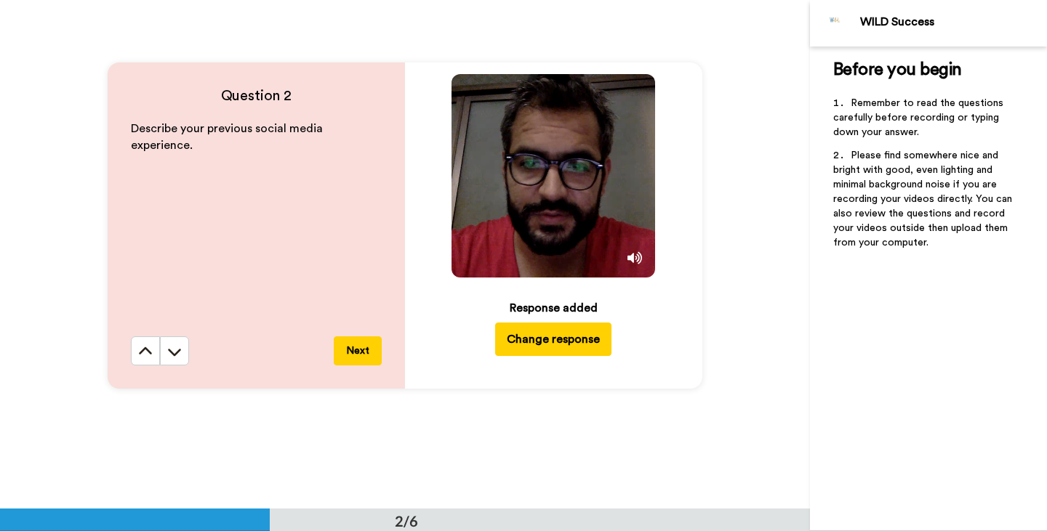
click at [555, 185] on icon at bounding box center [553, 176] width 39 height 39
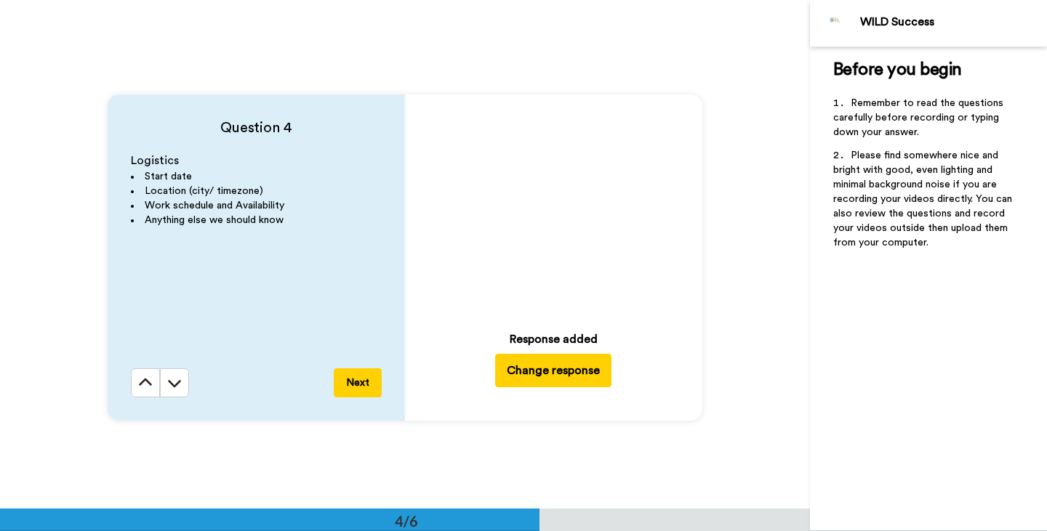
scroll to position [1522, 0]
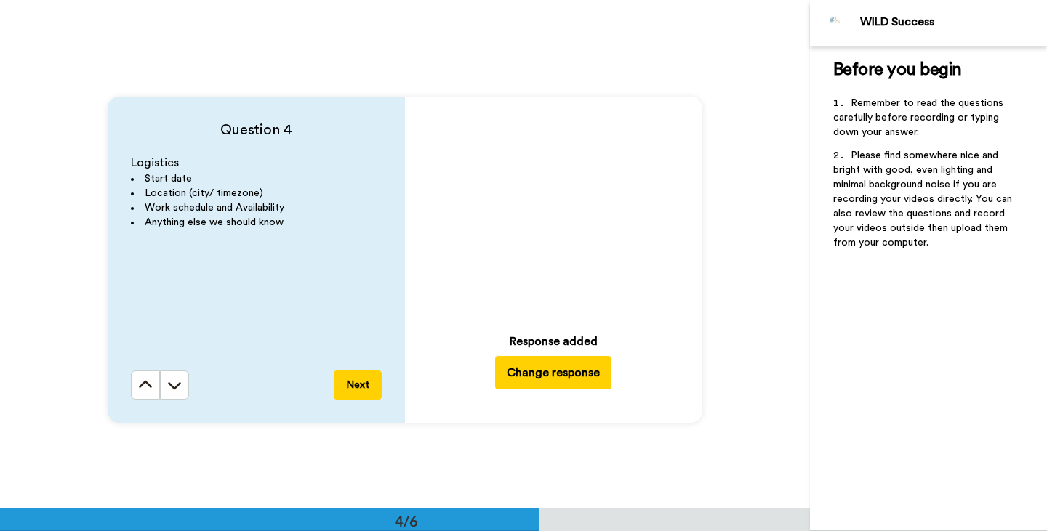
click at [540, 378] on button "Change response" at bounding box center [553, 372] width 116 height 33
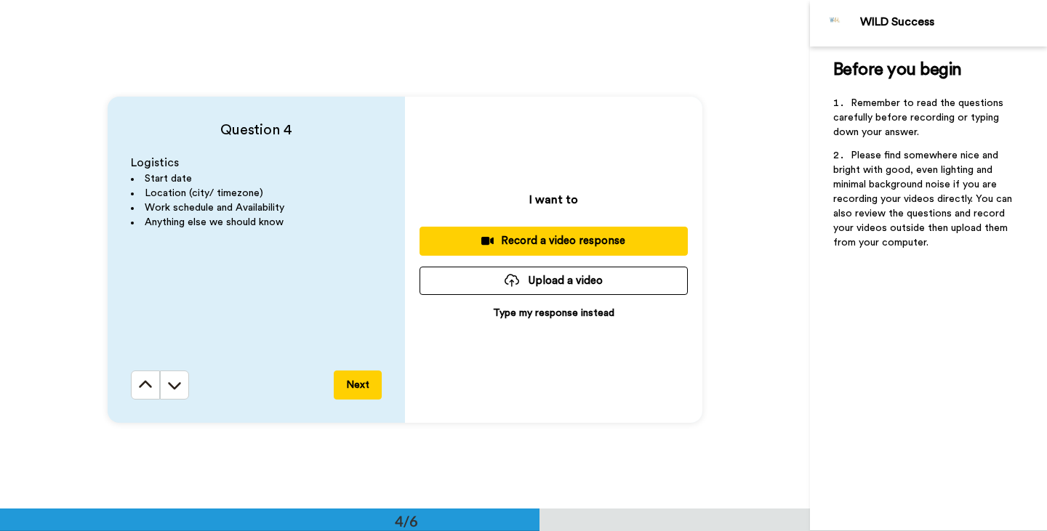
click at [555, 318] on p "Type my response instead" at bounding box center [553, 313] width 121 height 15
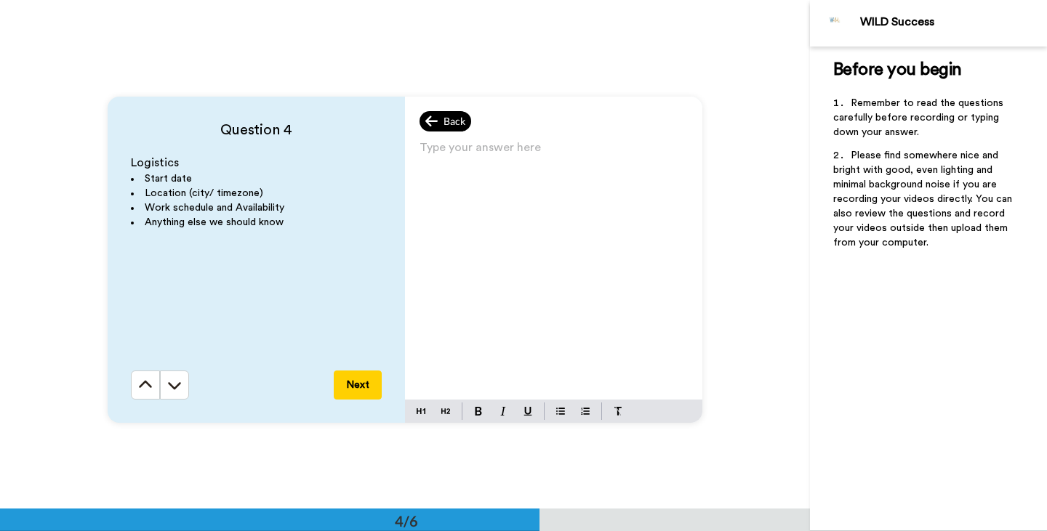
click at [433, 126] on icon at bounding box center [431, 121] width 13 height 15
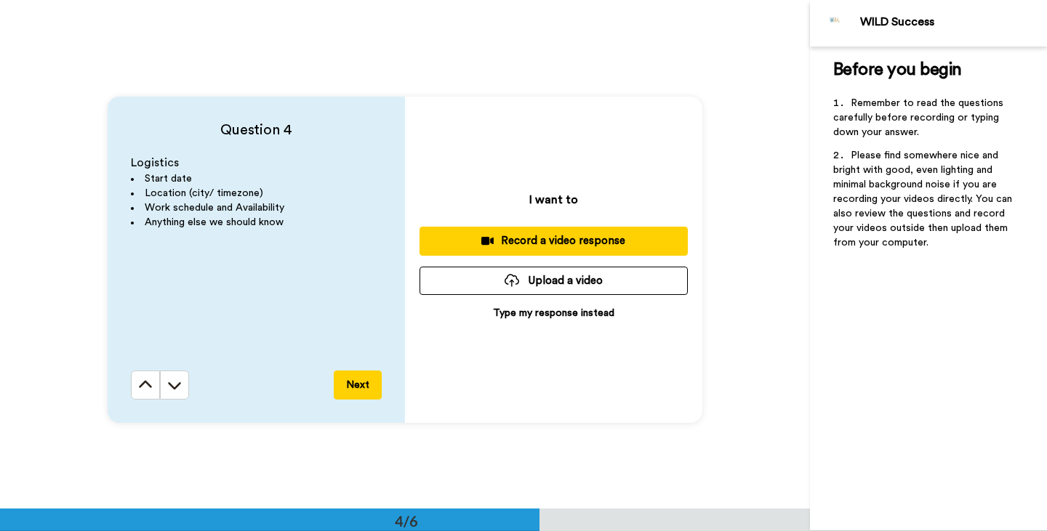
click at [553, 241] on div "Record a video response" at bounding box center [553, 240] width 245 height 15
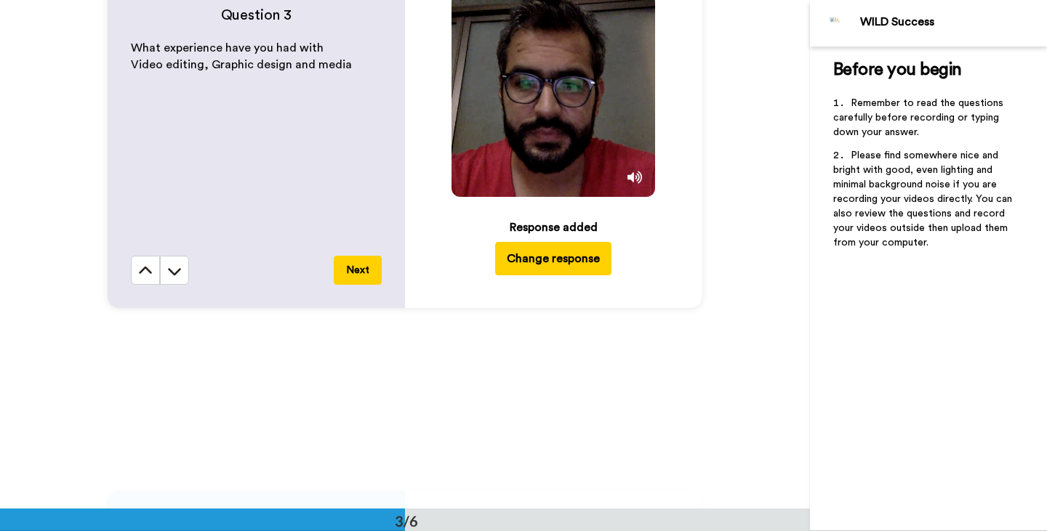
scroll to position [1122, 0]
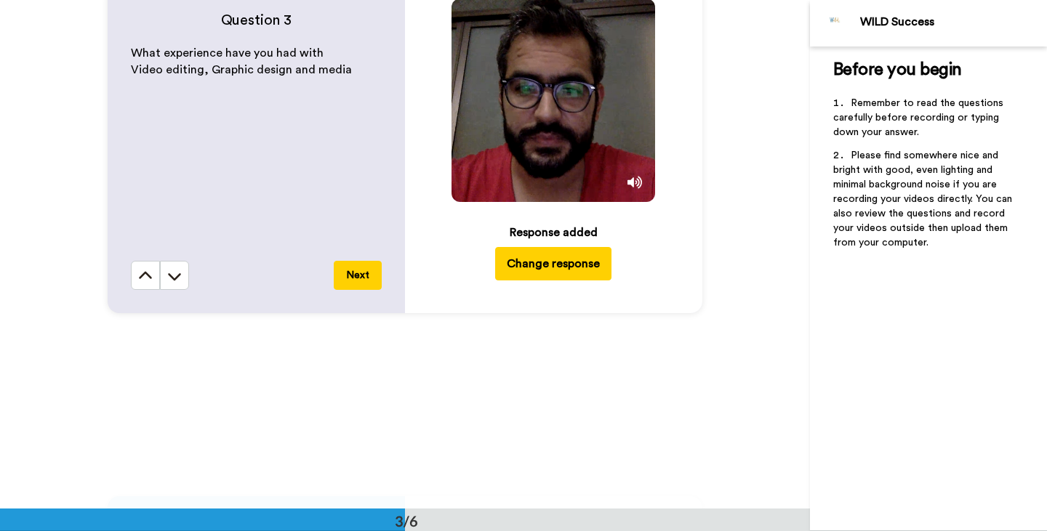
click at [546, 86] on icon at bounding box center [553, 100] width 39 height 39
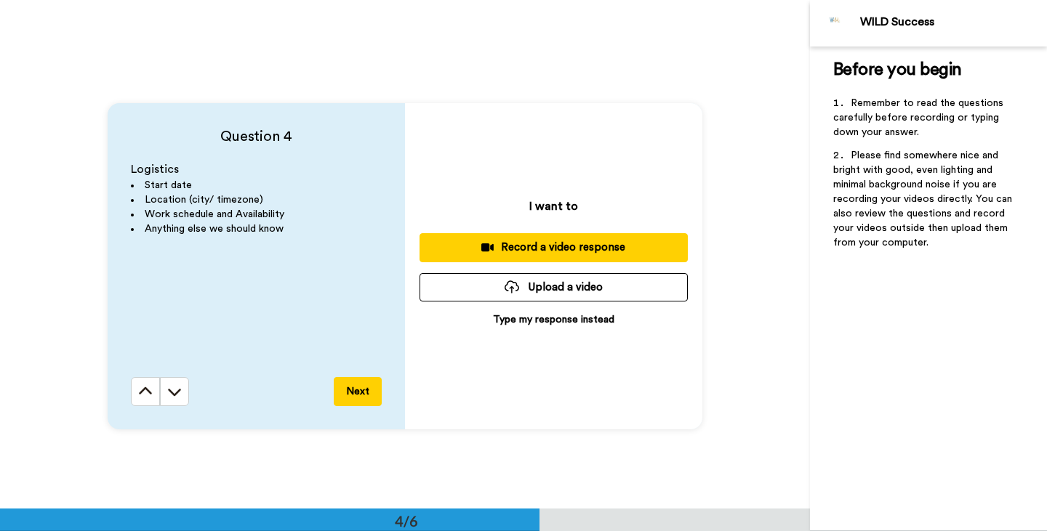
scroll to position [1514, 0]
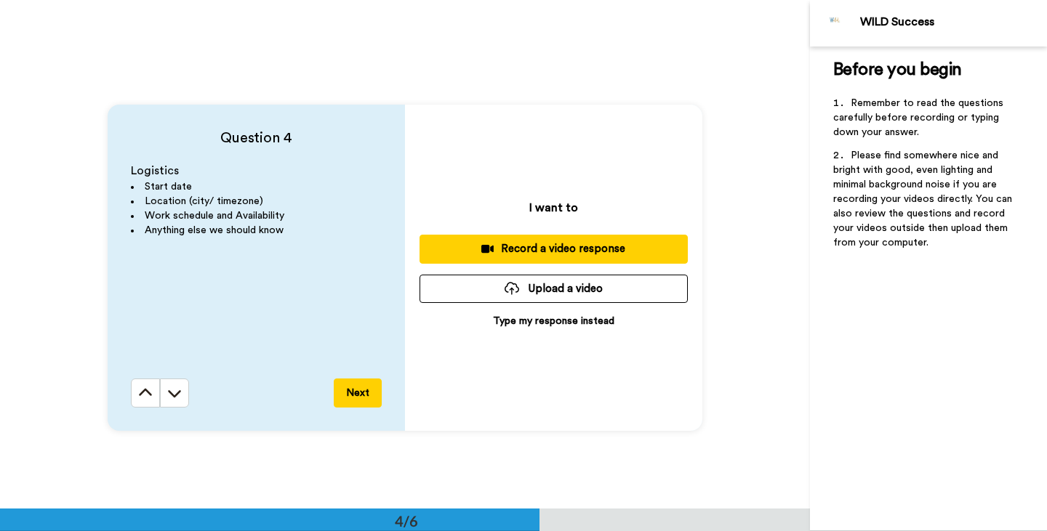
click at [571, 249] on div "Record a video response" at bounding box center [553, 248] width 245 height 15
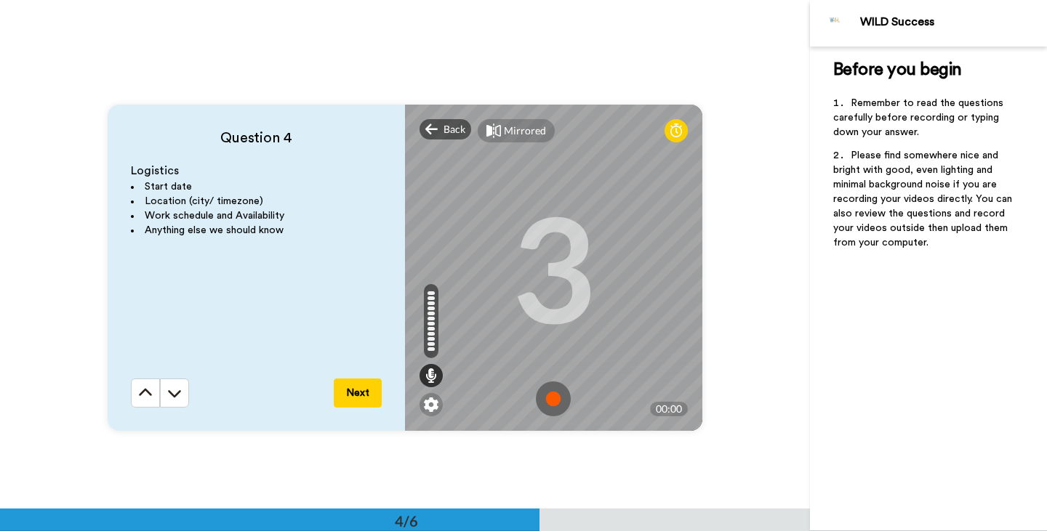
click at [550, 392] on img at bounding box center [553, 399] width 35 height 35
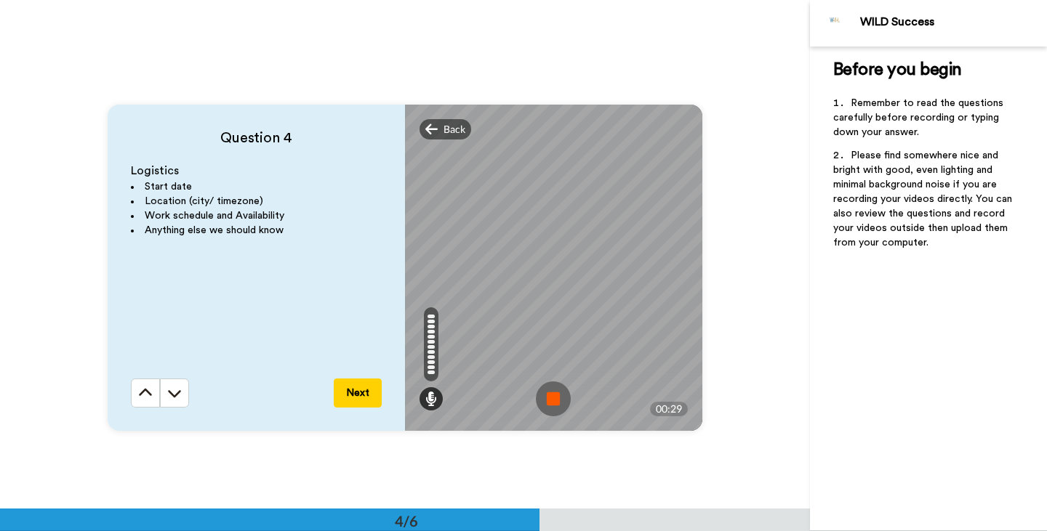
click at [557, 395] on img at bounding box center [553, 399] width 35 height 35
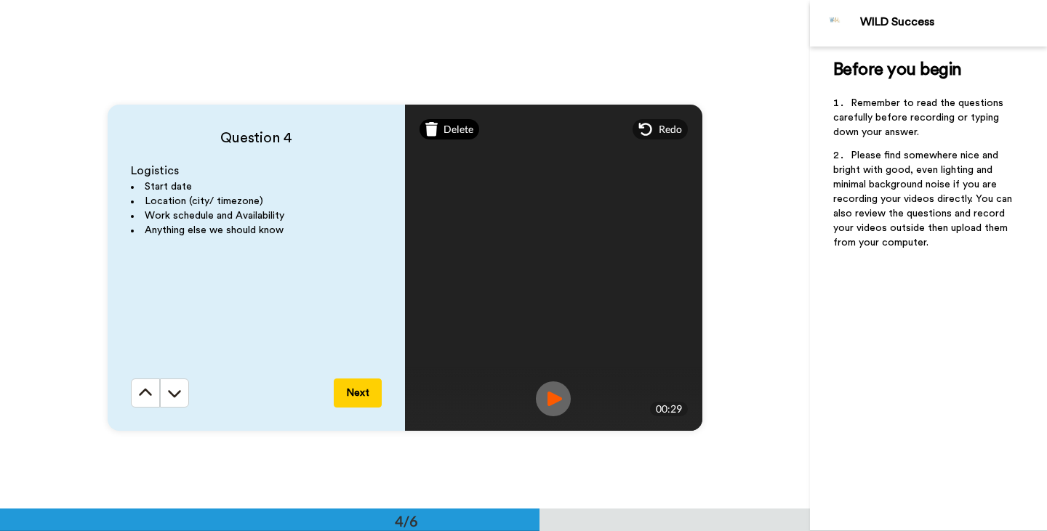
click at [439, 124] on div "Delete" at bounding box center [449, 129] width 60 height 20
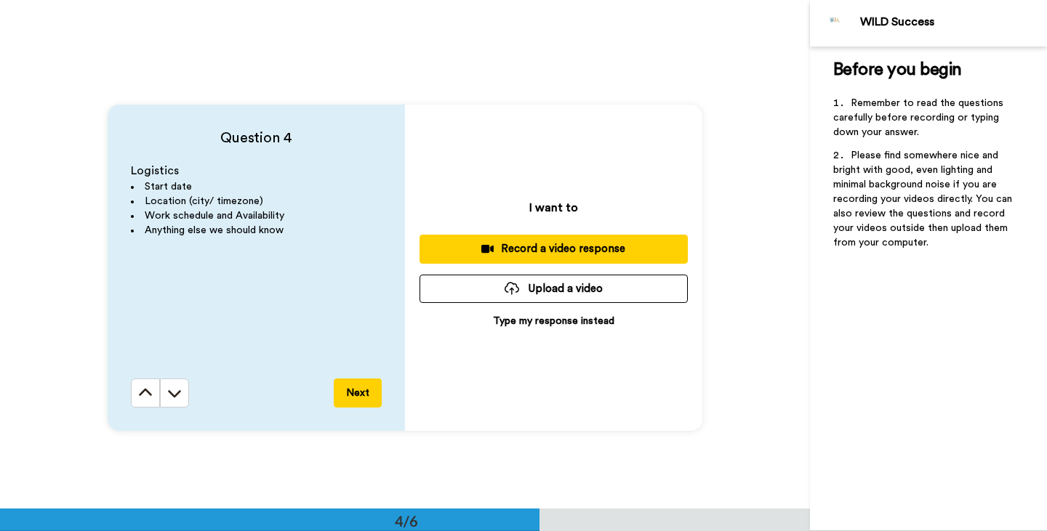
click at [540, 251] on div "Record a video response" at bounding box center [553, 248] width 245 height 15
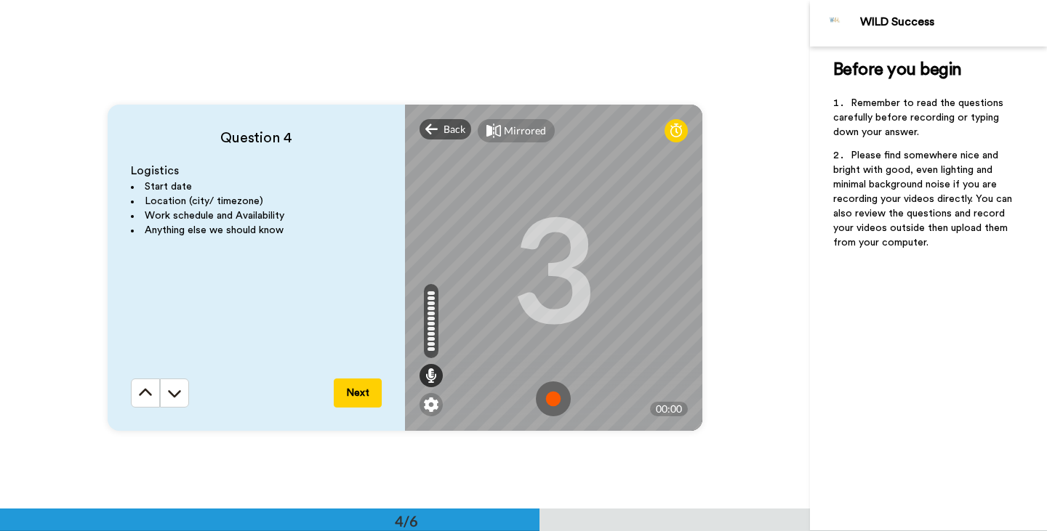
click at [557, 402] on img at bounding box center [553, 399] width 35 height 35
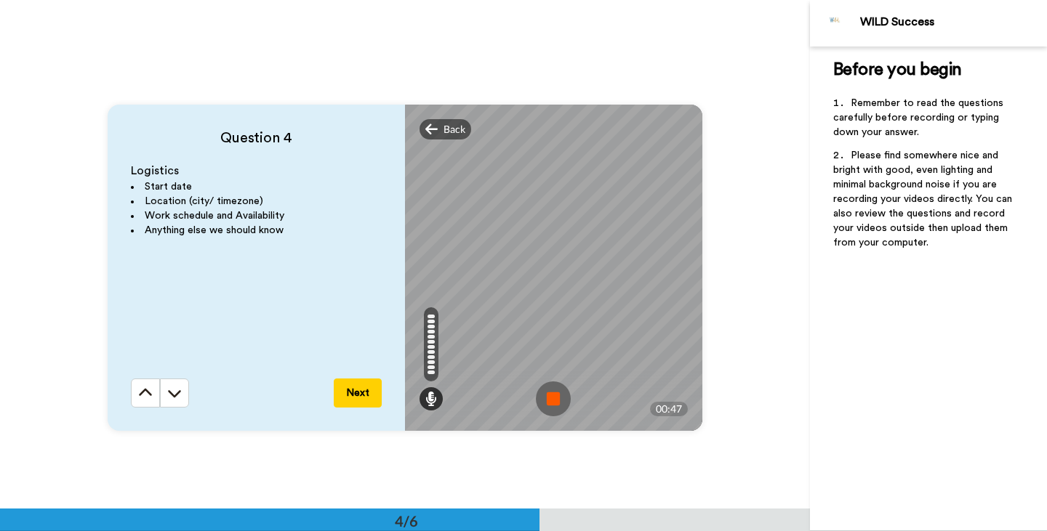
click at [552, 389] on img at bounding box center [553, 399] width 35 height 35
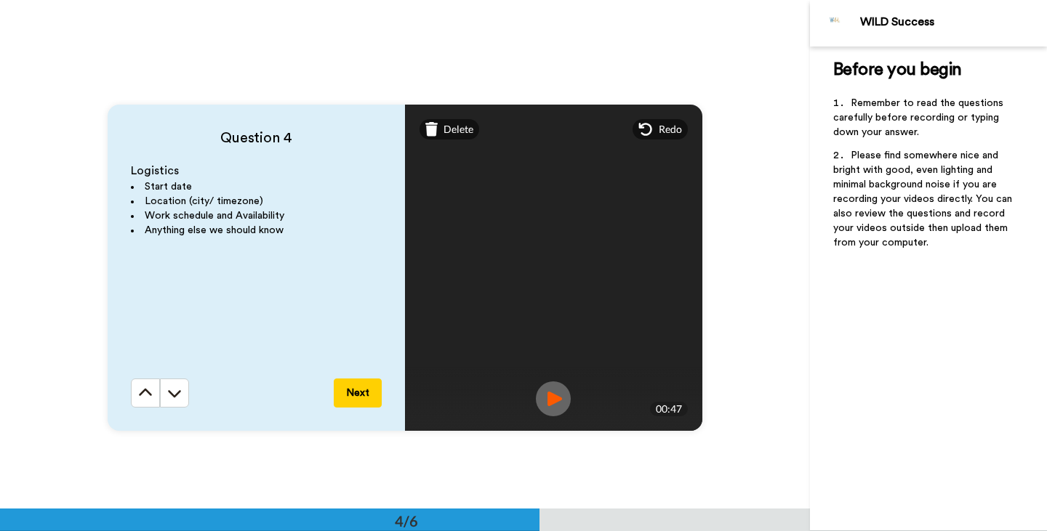
click at [548, 395] on img at bounding box center [553, 399] width 35 height 35
click at [751, 366] on div "Question 4 Logistics Start date Location (city/ timezone) Work schedule and Ava…" at bounding box center [405, 267] width 810 height 509
click at [547, 400] on img at bounding box center [553, 399] width 35 height 35
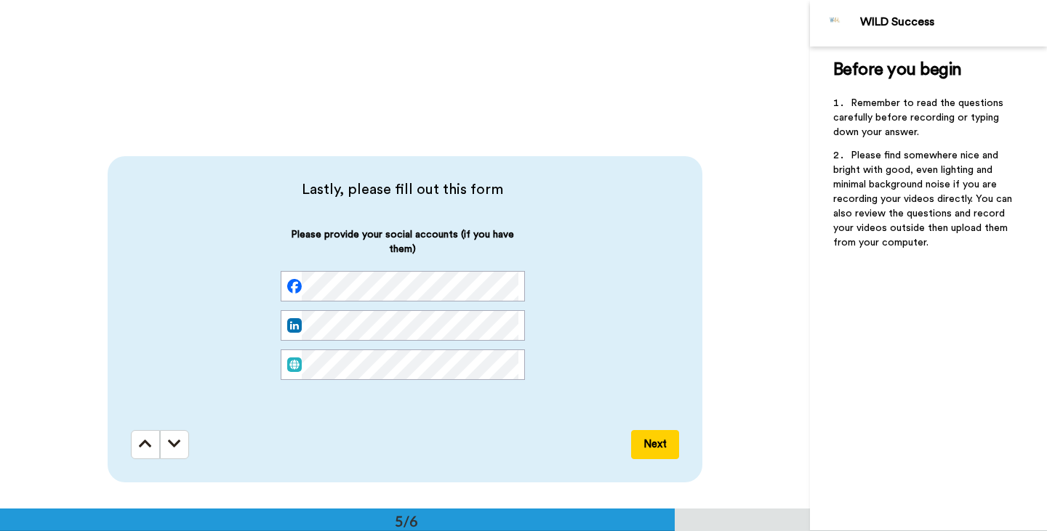
scroll to position [0, 0]
click at [148, 358] on div "Please provide your social accounts (if you have them)" at bounding box center [403, 315] width 544 height 176
click at [645, 436] on button "Next" at bounding box center [655, 444] width 48 height 29
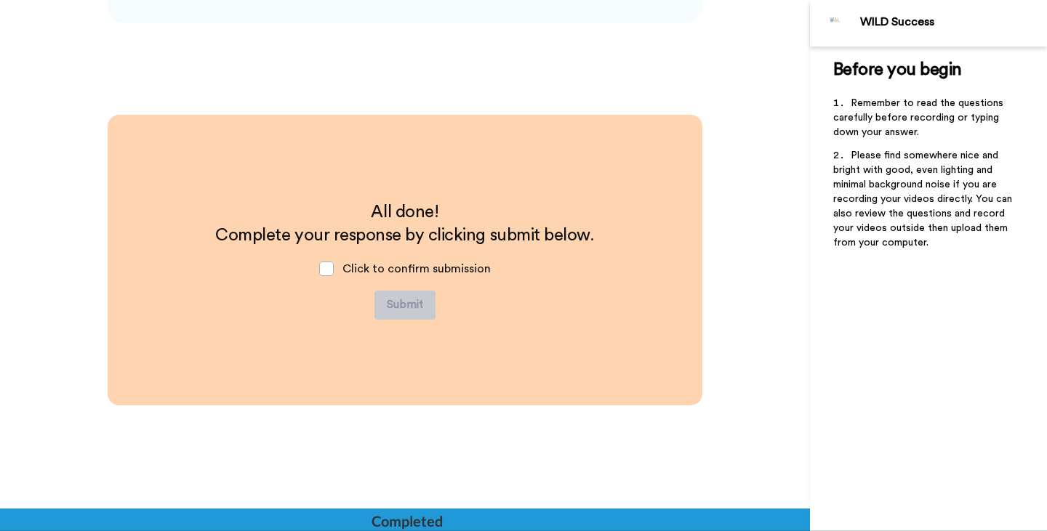
scroll to position [2436, 0]
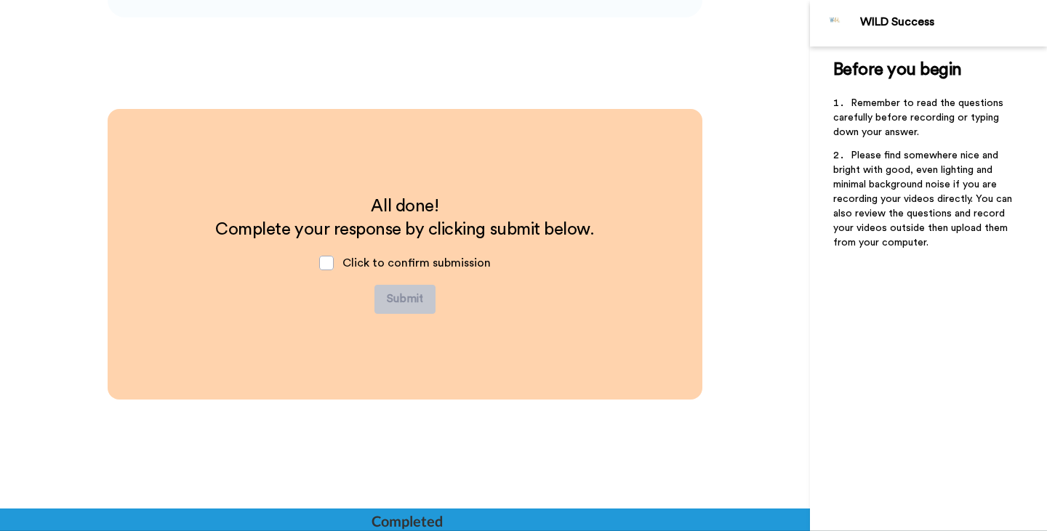
click at [336, 265] on div "Click to confirm submission" at bounding box center [404, 263] width 195 height 44
click at [328, 265] on span at bounding box center [326, 263] width 15 height 15
click at [404, 302] on button "Submit" at bounding box center [404, 299] width 61 height 29
